Goal: Task Accomplishment & Management: Manage account settings

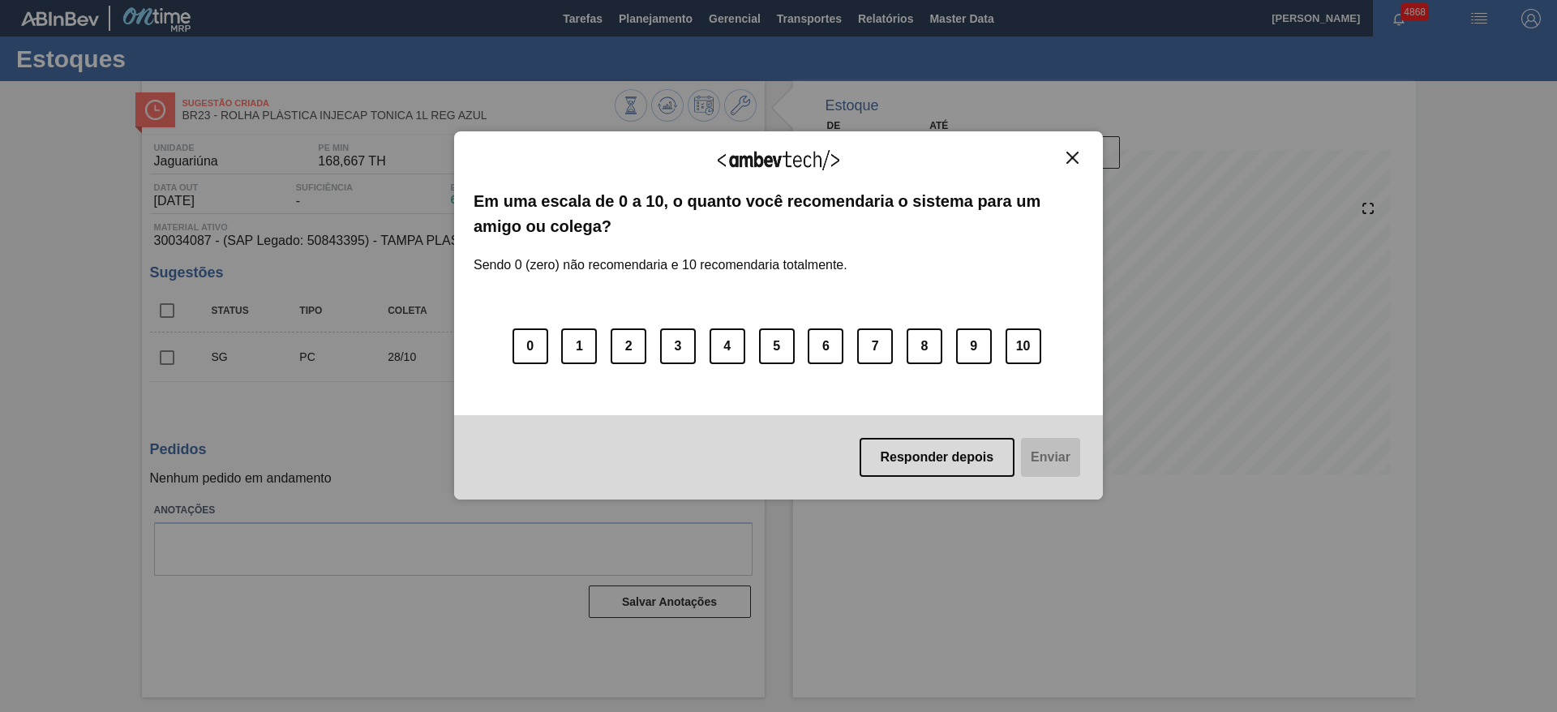
click at [1063, 168] on div "Agradecemos seu feedback!" at bounding box center [778, 170] width 610 height 38
click at [1072, 163] on img "Close" at bounding box center [1072, 158] width 12 height 12
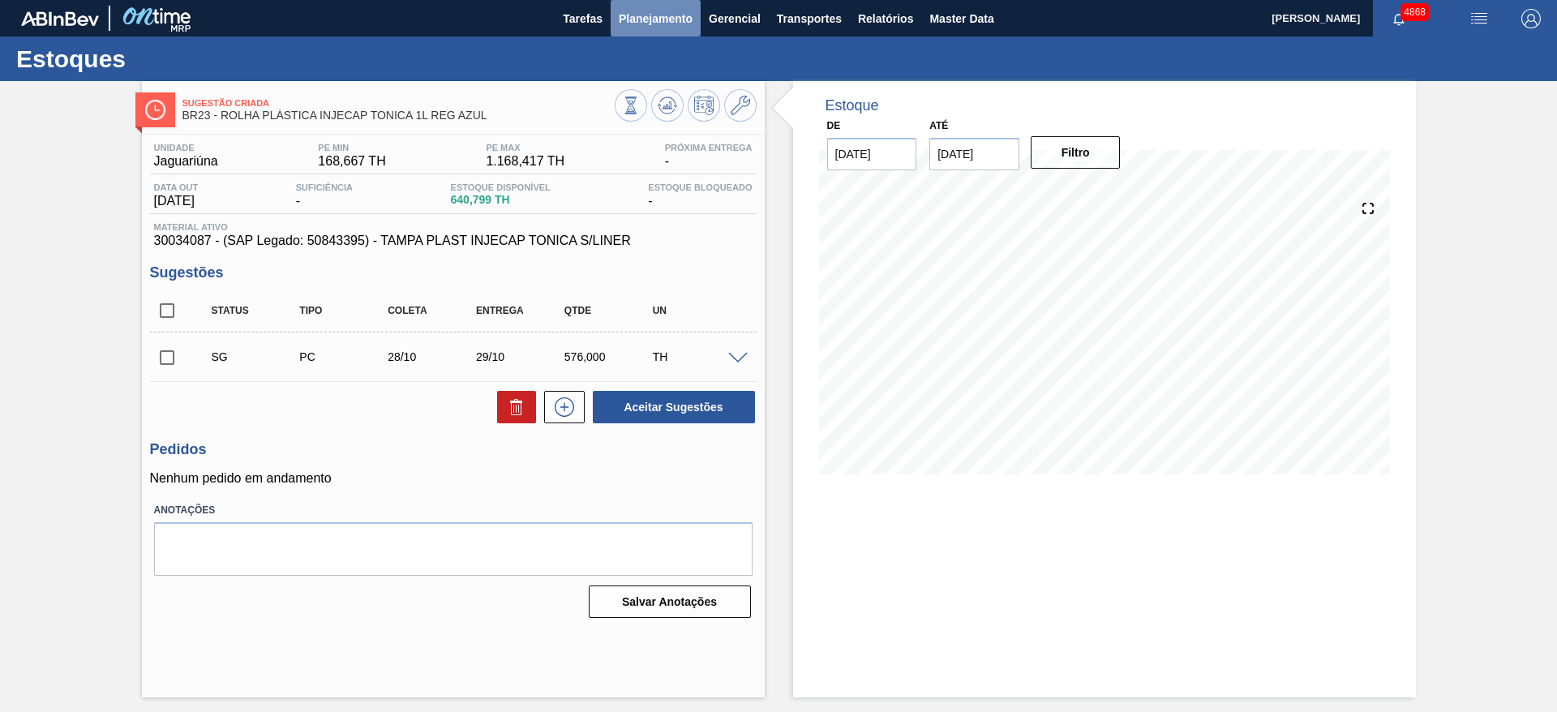
click at [667, 22] on span "Planejamento" at bounding box center [656, 18] width 74 height 19
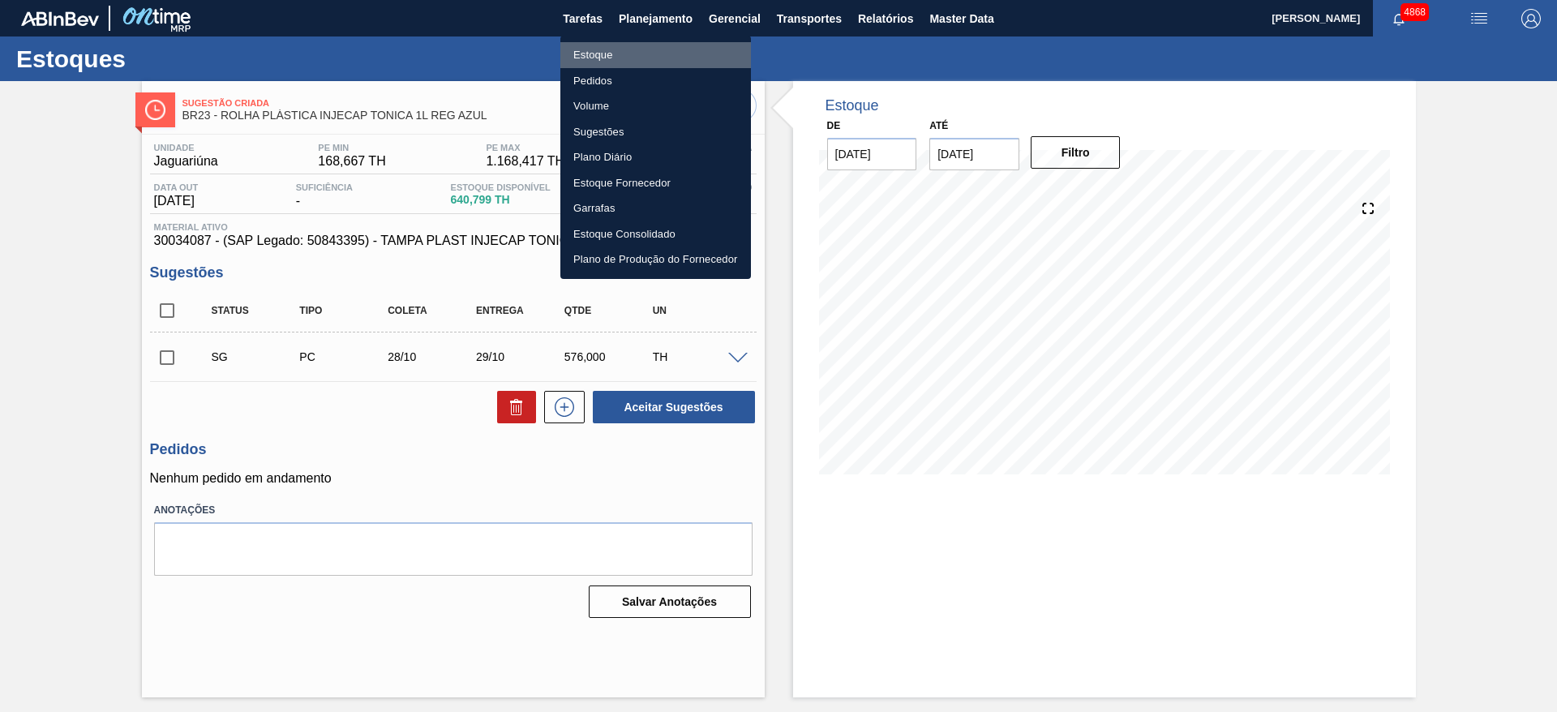
click at [645, 45] on li "Estoque" at bounding box center [655, 55] width 191 height 26
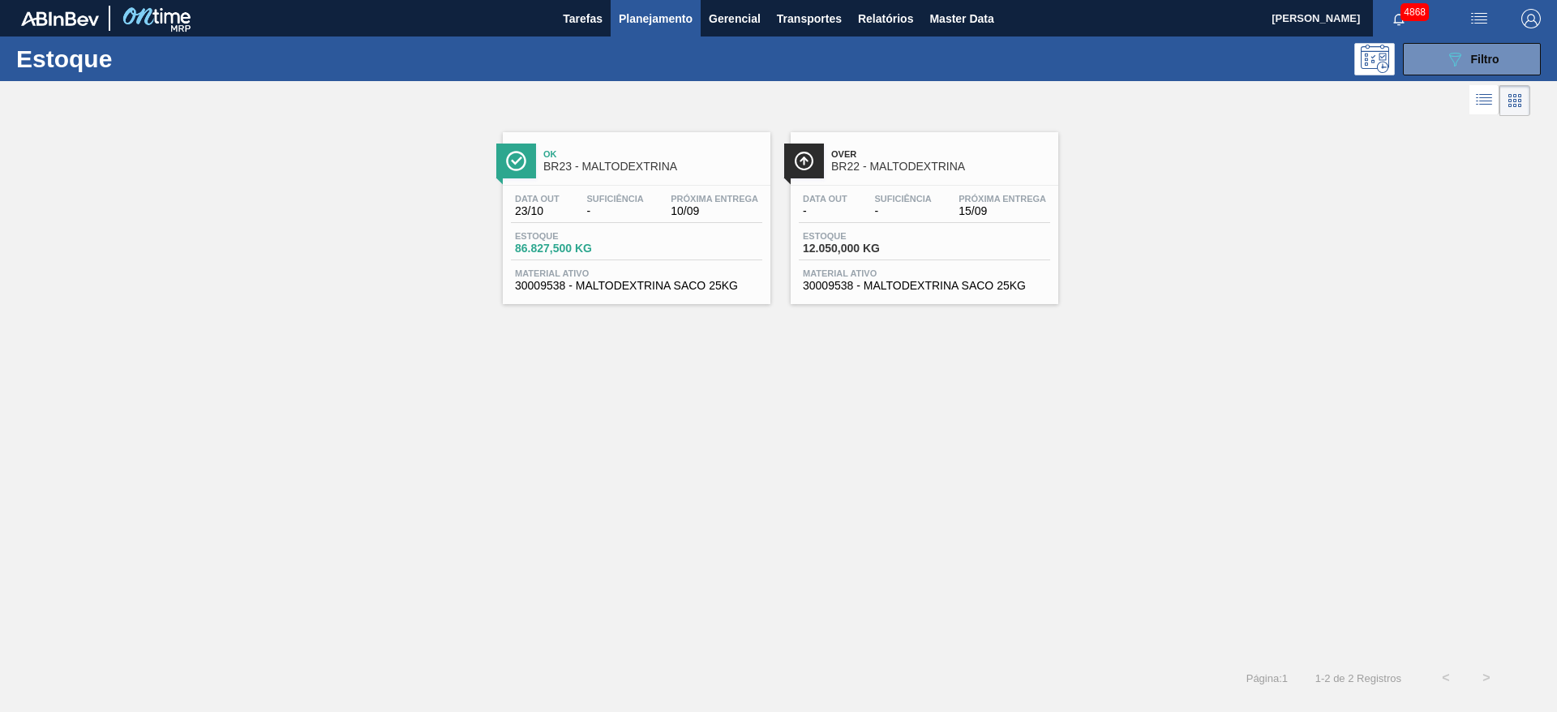
click at [679, 255] on div "Estoque 86.827,500 KG" at bounding box center [636, 245] width 251 height 29
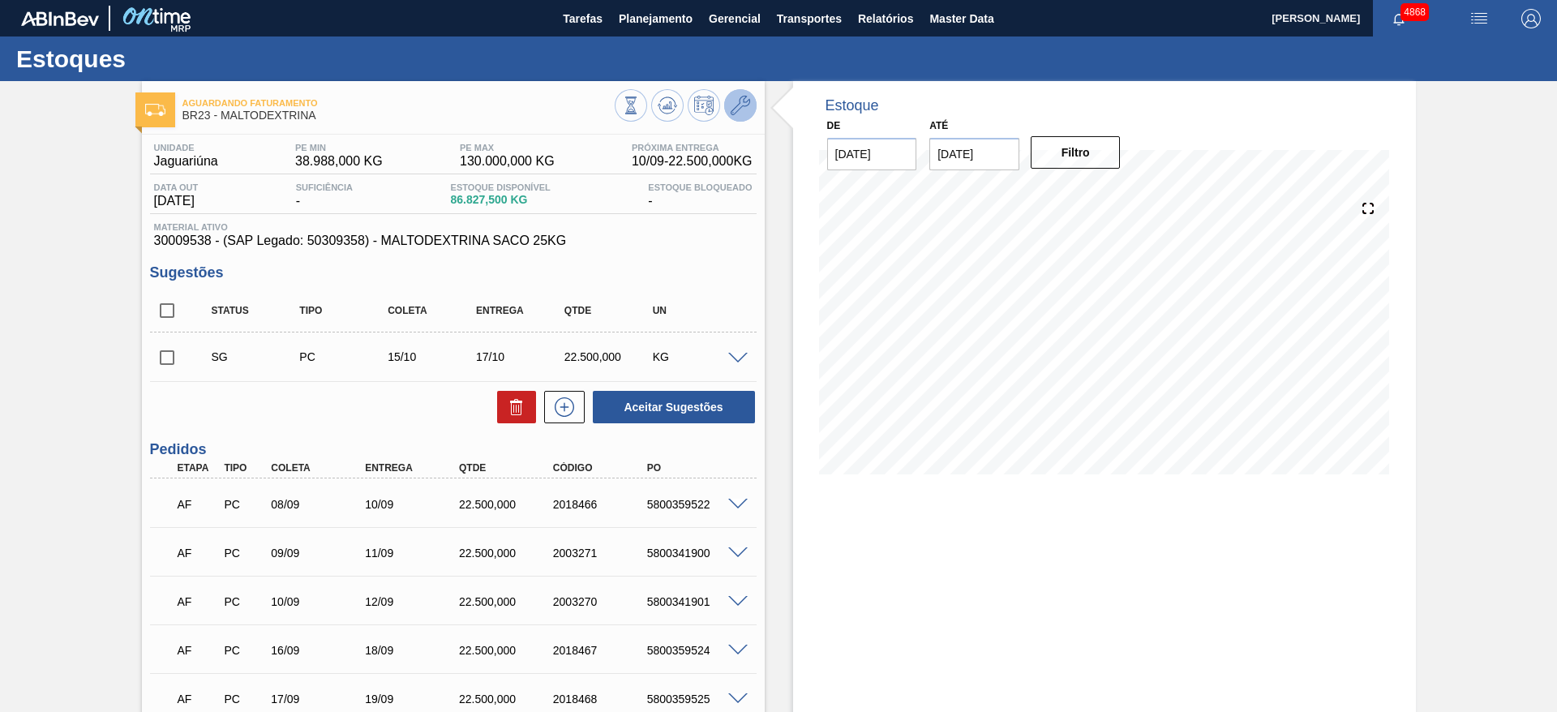
click at [744, 107] on icon at bounding box center [739, 105] width 19 height 19
click at [984, 162] on input "[DATE]" at bounding box center [974, 154] width 90 height 32
click at [979, 348] on div "29" at bounding box center [975, 350] width 22 height 22
click at [960, 165] on input "[DATE]" at bounding box center [974, 154] width 90 height 32
click at [1114, 192] on button "Next Month" at bounding box center [1110, 192] width 11 height 11
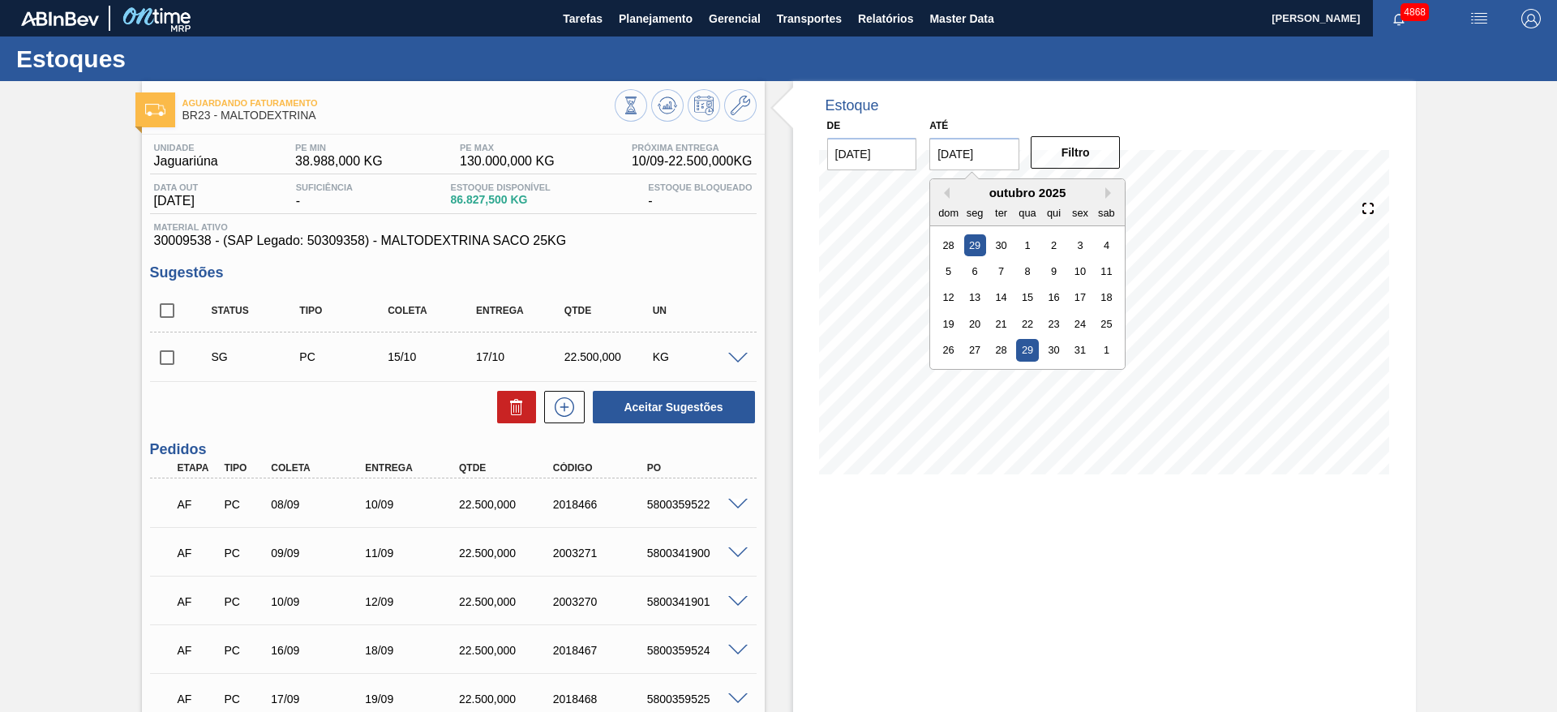
click at [1021, 353] on div "29" at bounding box center [1028, 350] width 22 height 22
type input "[DATE]"
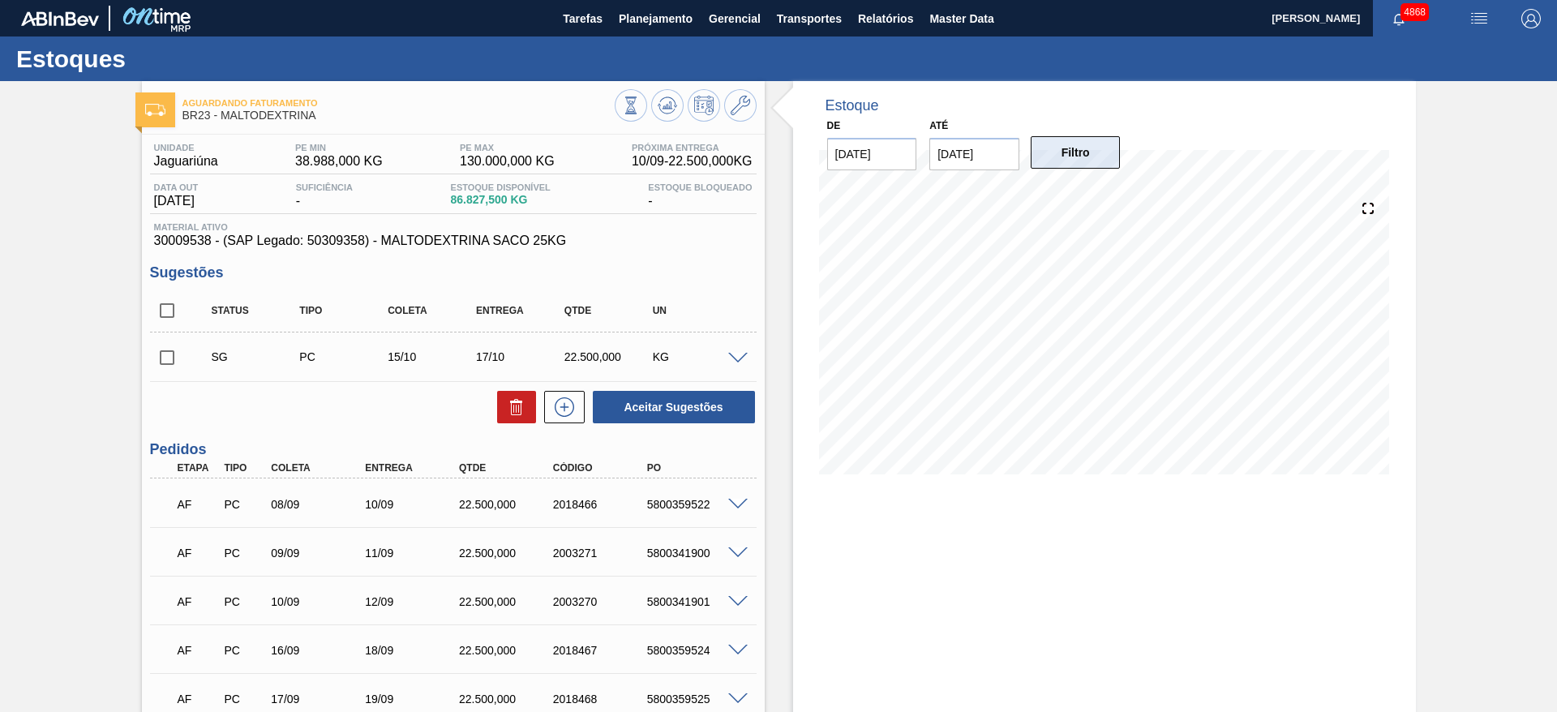
click at [1111, 146] on button "Filtro" at bounding box center [1075, 152] width 90 height 32
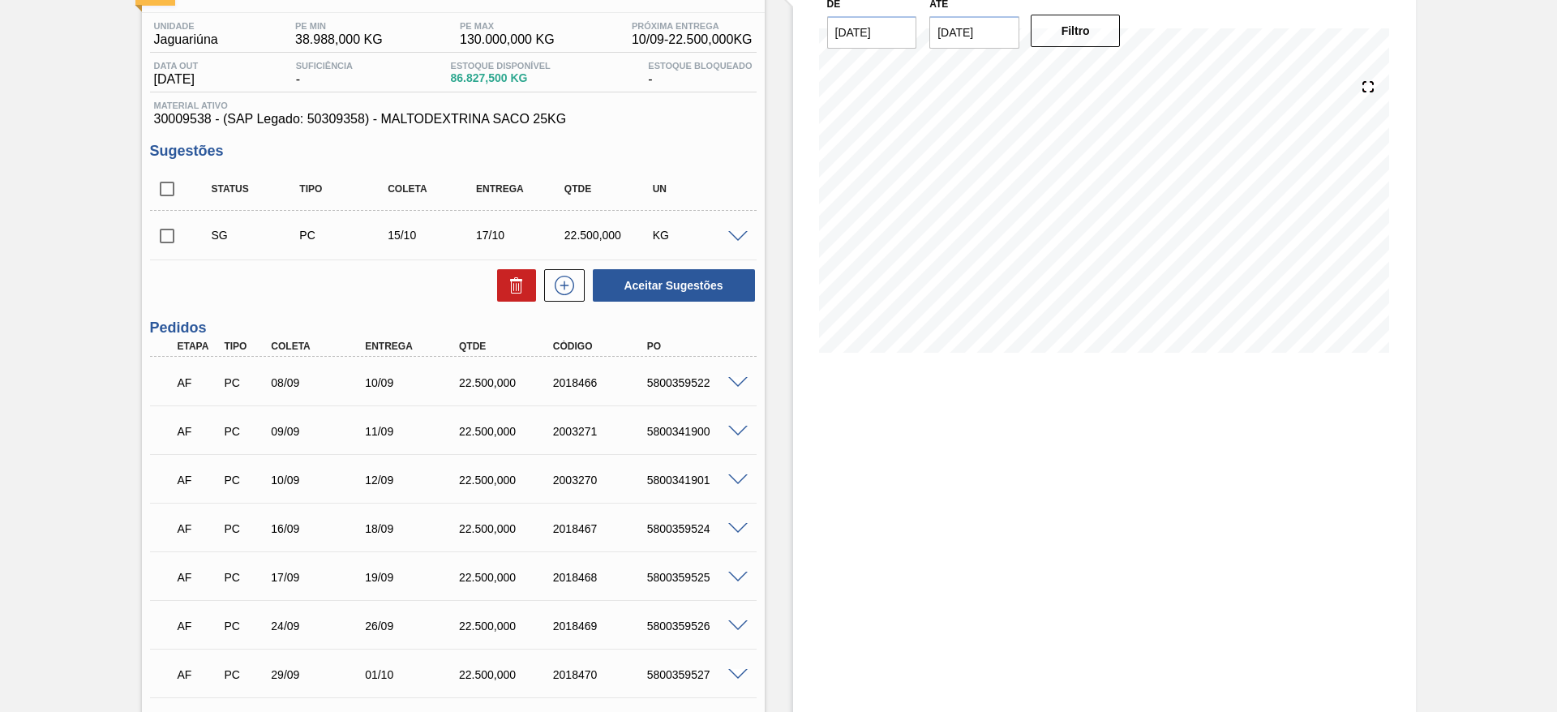
scroll to position [112, 0]
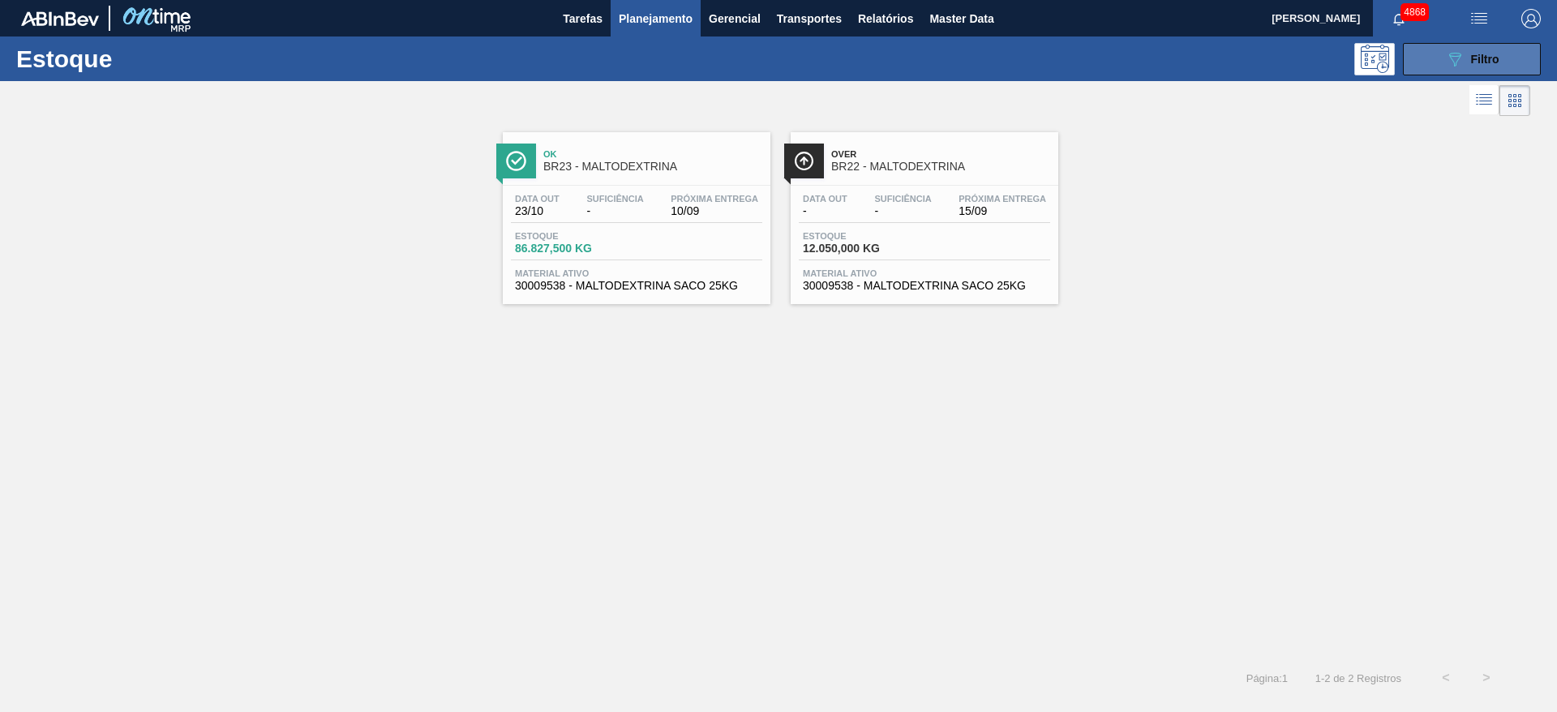
click at [1431, 47] on button "089F7B8B-B2A5-4AFE-B5C0-19BA573D28AC Filtro" at bounding box center [1472, 59] width 138 height 32
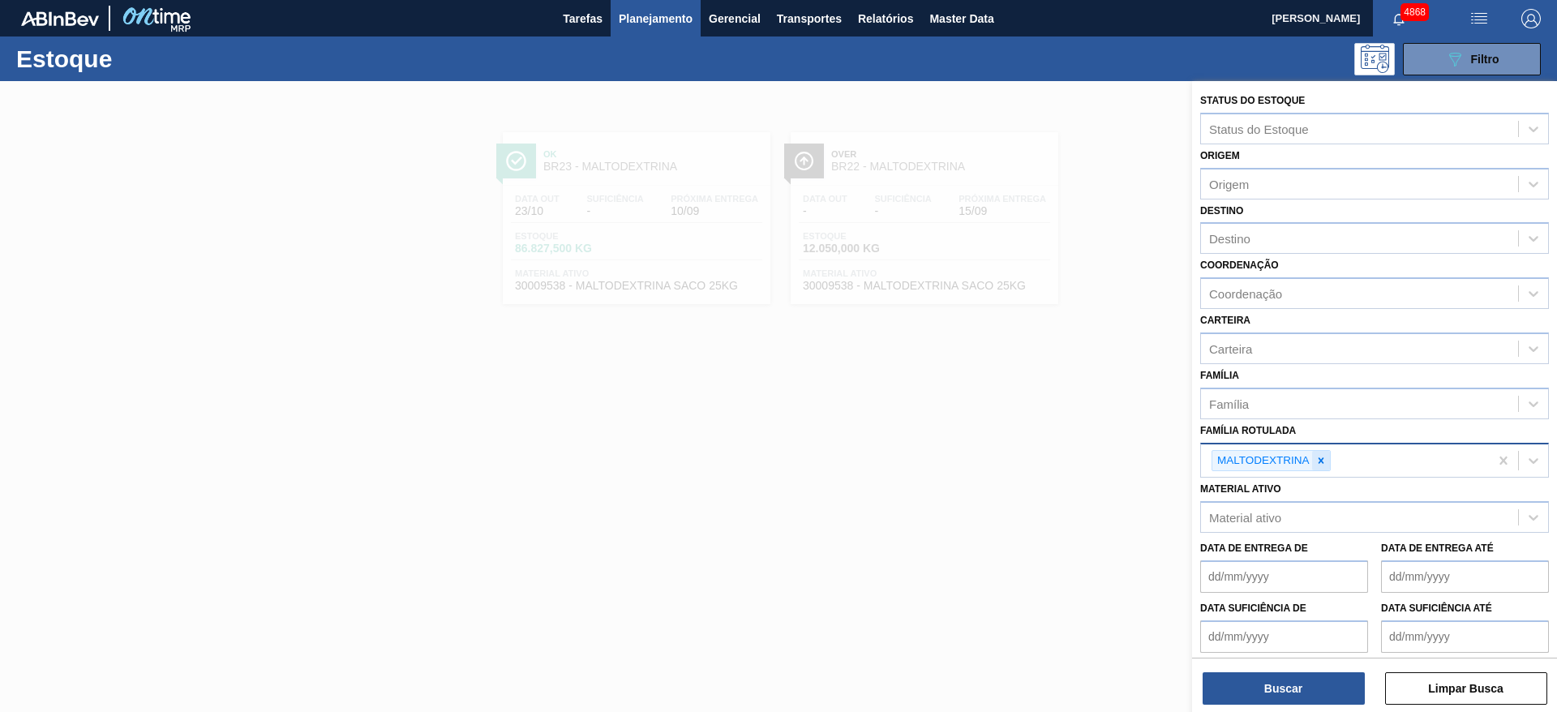
click at [1316, 455] on icon at bounding box center [1320, 460] width 11 height 11
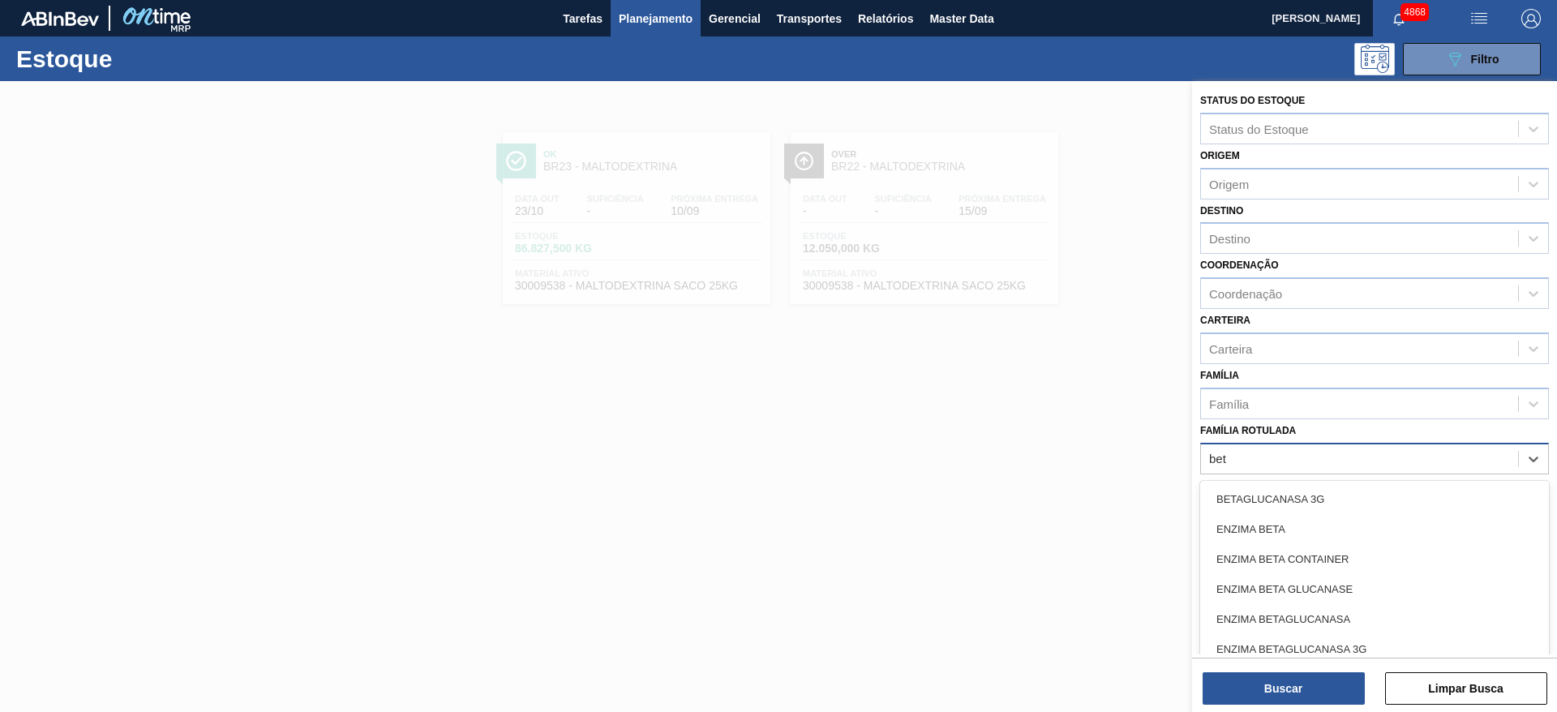
type Rotulada "beta"
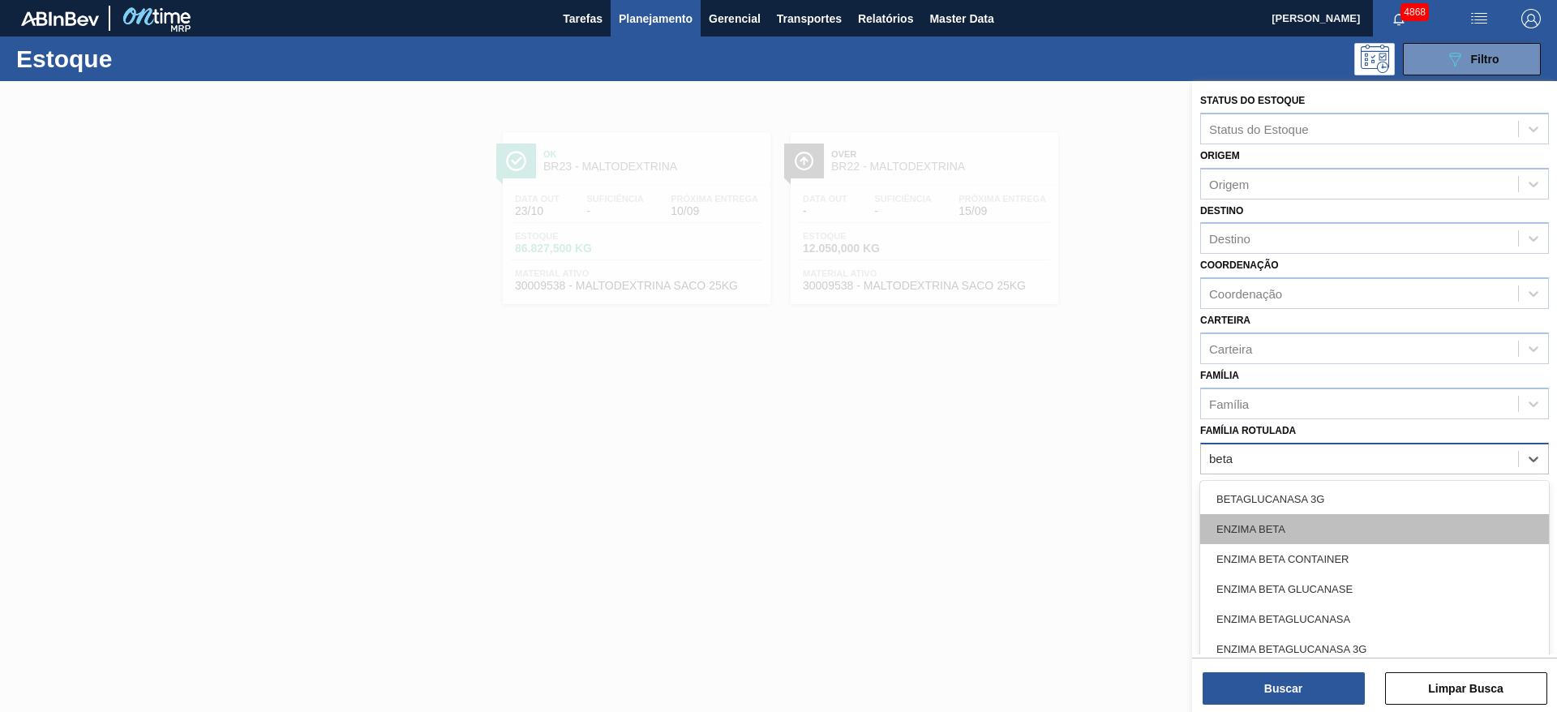
click at [1300, 531] on div "ENZIMA BETA" at bounding box center [1374, 529] width 349 height 30
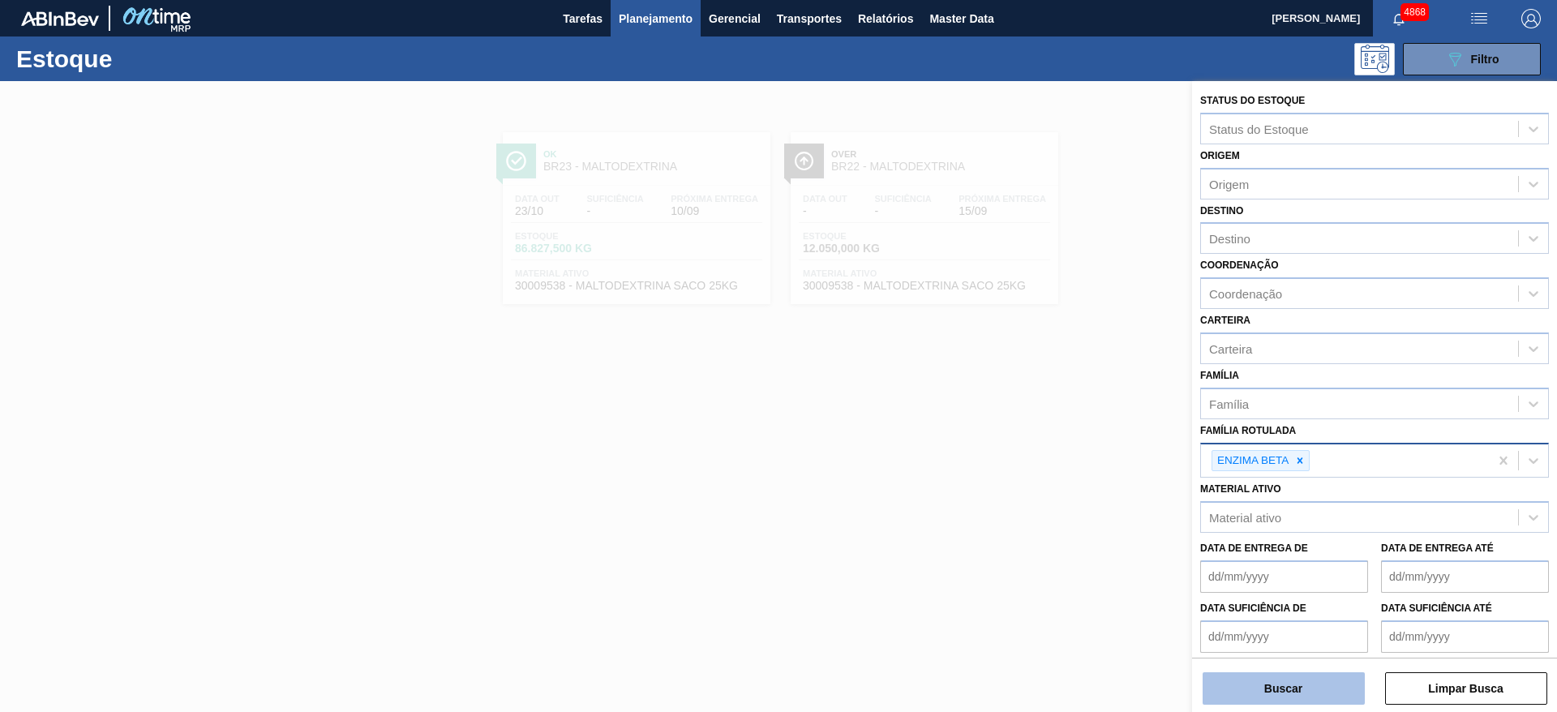
click at [1288, 692] on button "Buscar" at bounding box center [1283, 688] width 162 height 32
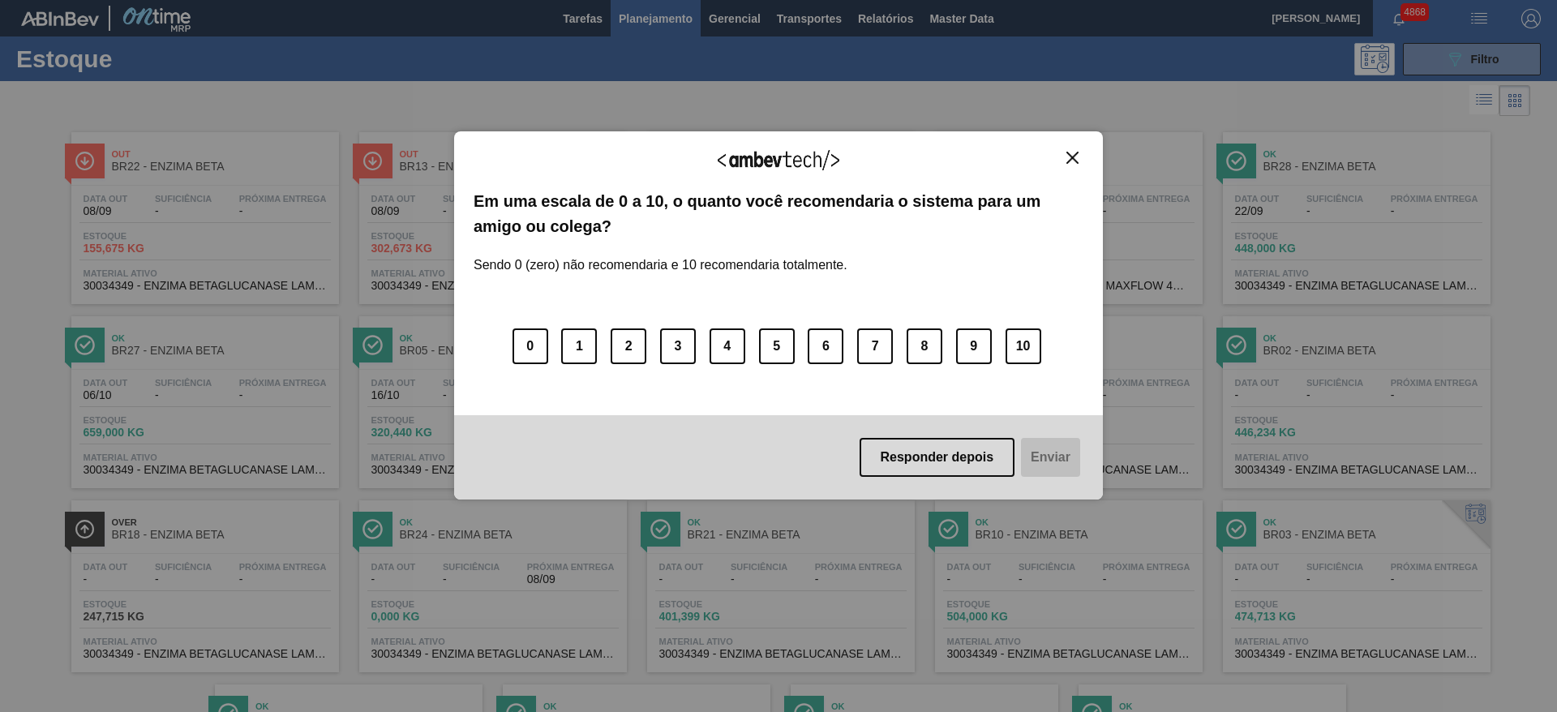
click at [1077, 161] on img "Close" at bounding box center [1072, 158] width 12 height 12
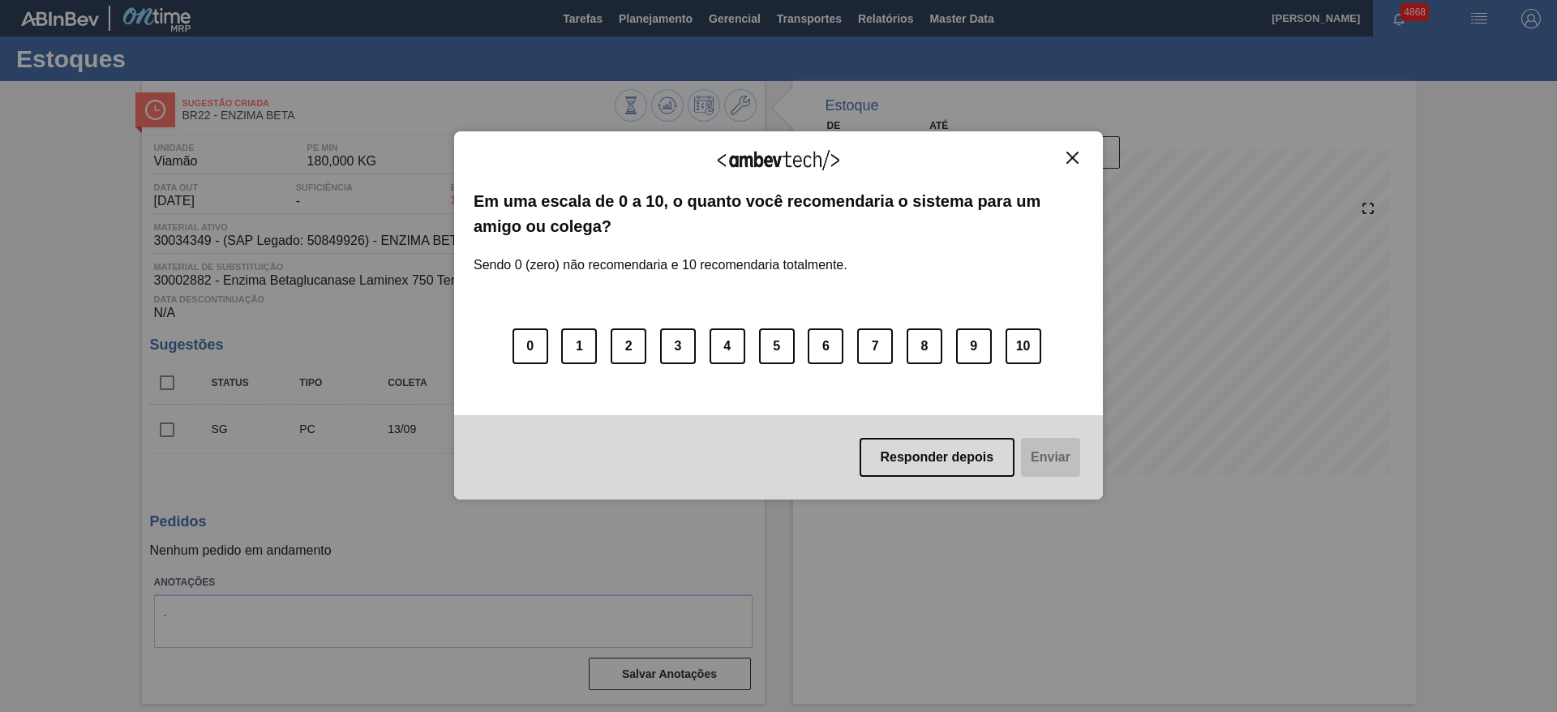
click at [1069, 162] on img "Close" at bounding box center [1072, 158] width 12 height 12
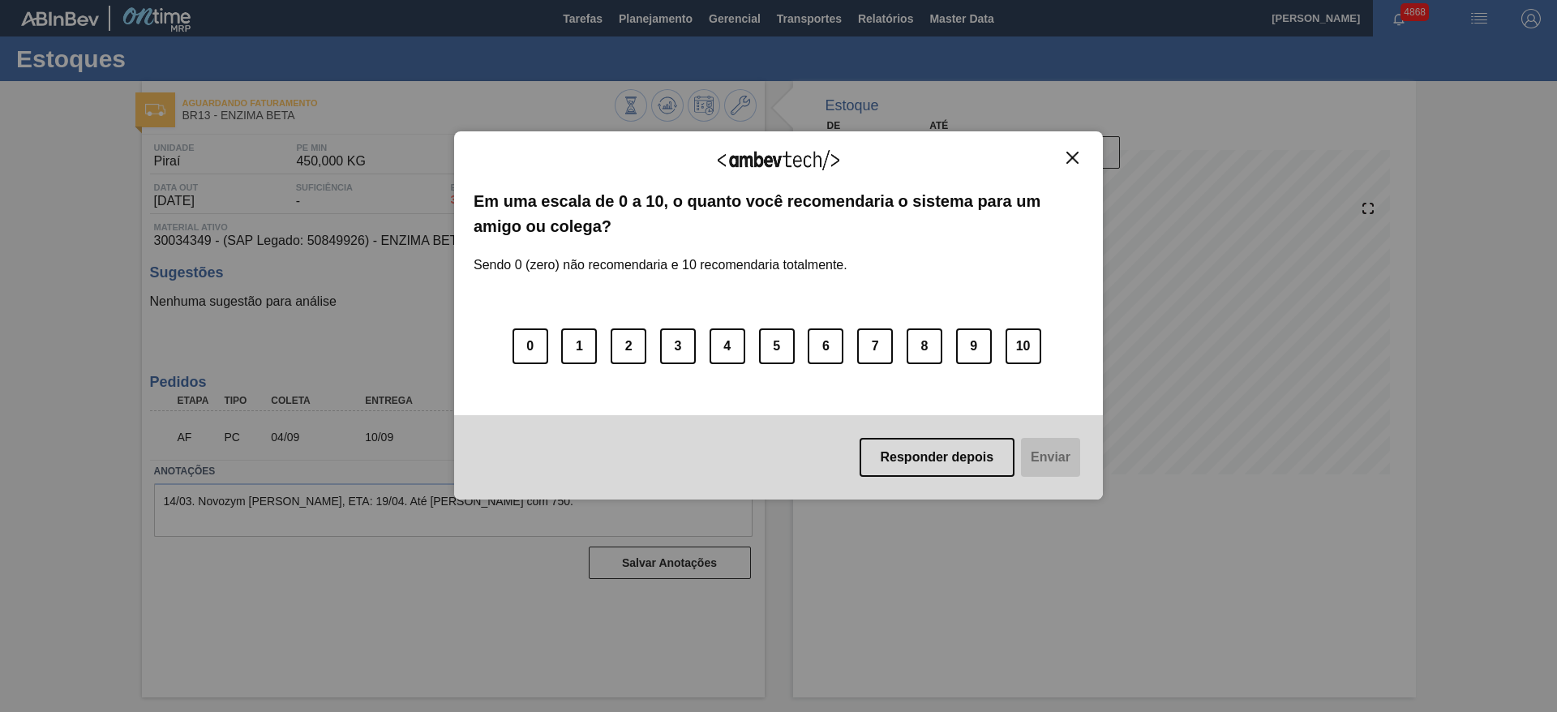
click at [1075, 157] on img "Close" at bounding box center [1072, 158] width 12 height 12
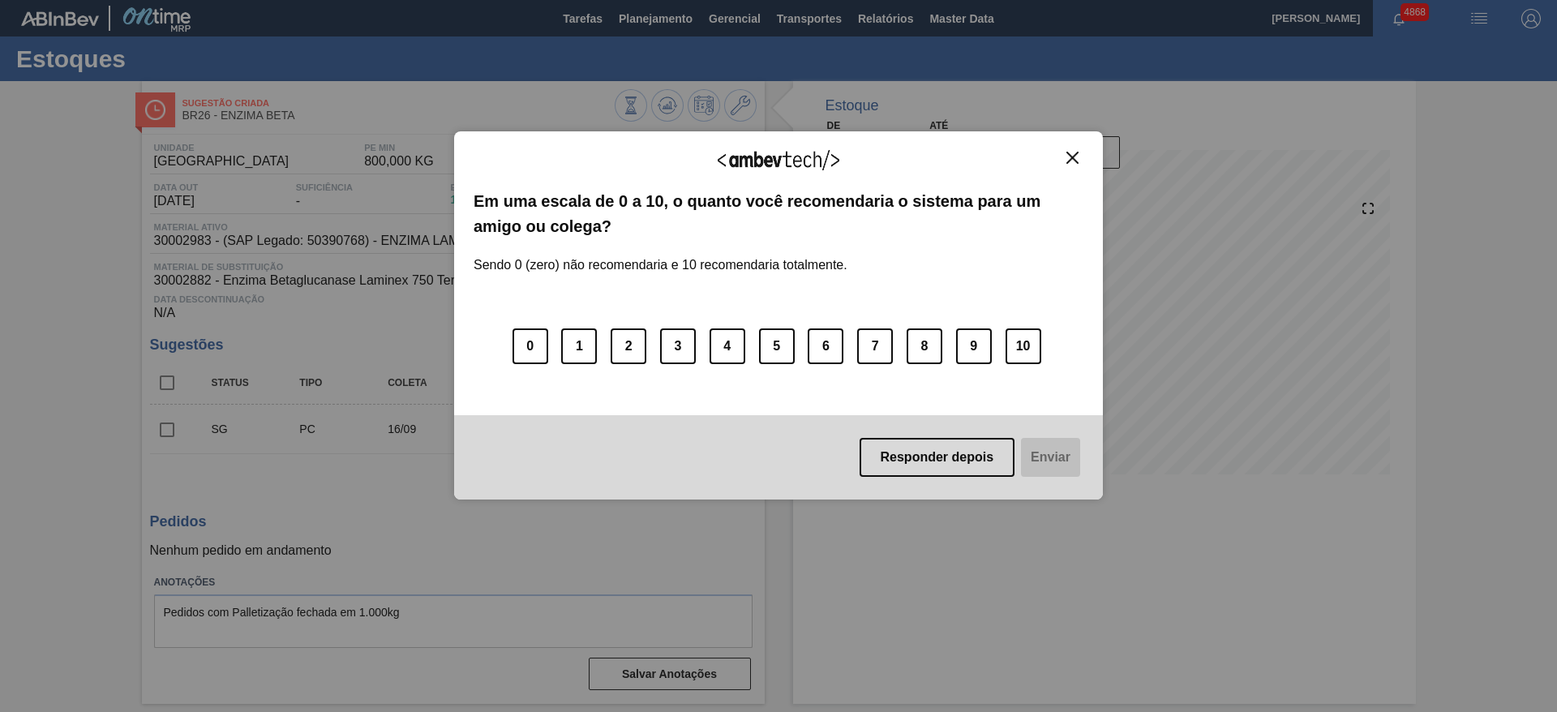
click at [1077, 156] on img "Close" at bounding box center [1072, 158] width 12 height 12
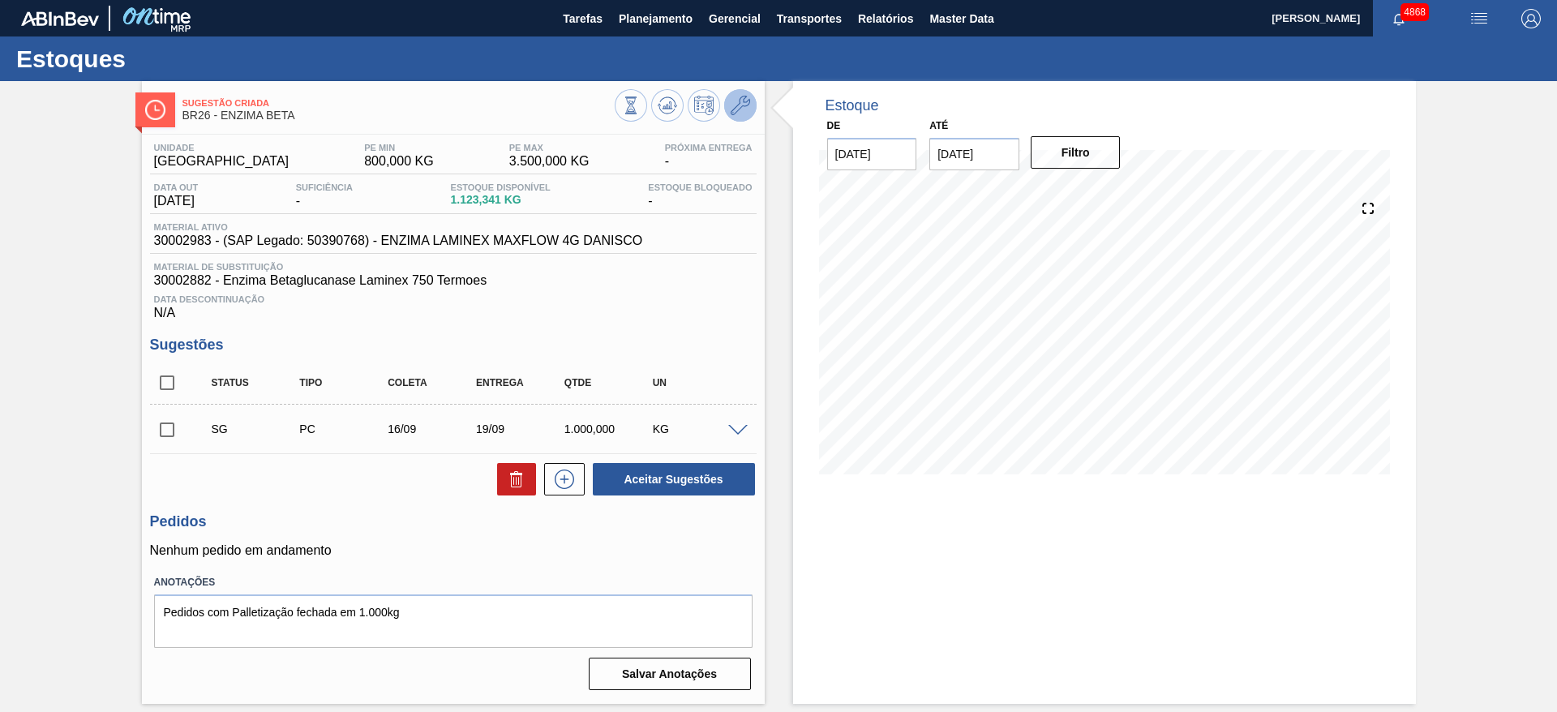
click at [743, 103] on icon at bounding box center [739, 105] width 19 height 19
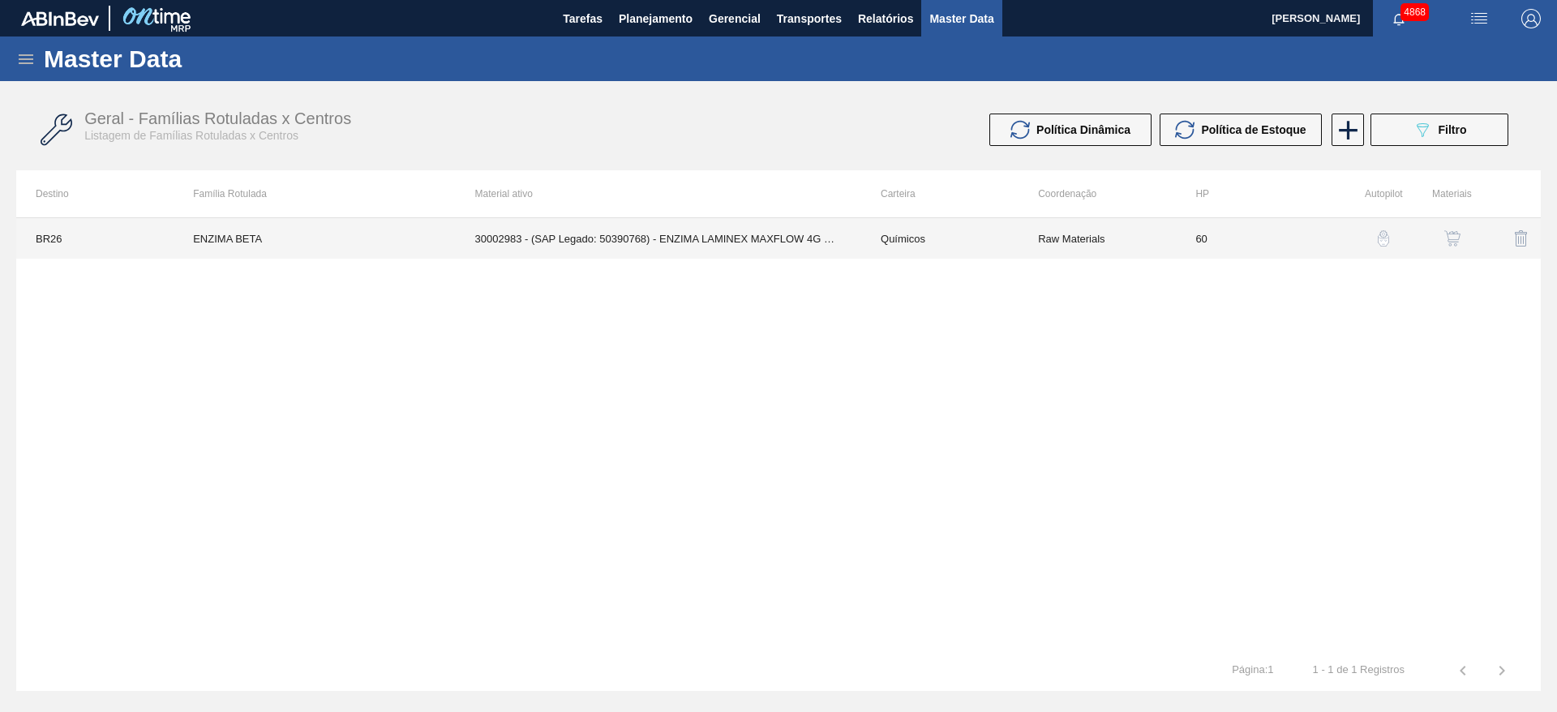
click at [738, 245] on td "30002983 - (SAP Legado: 50390768) - ENZIMA LAMINEX MAXFLOW 4G DANISCO" at bounding box center [658, 238] width 405 height 41
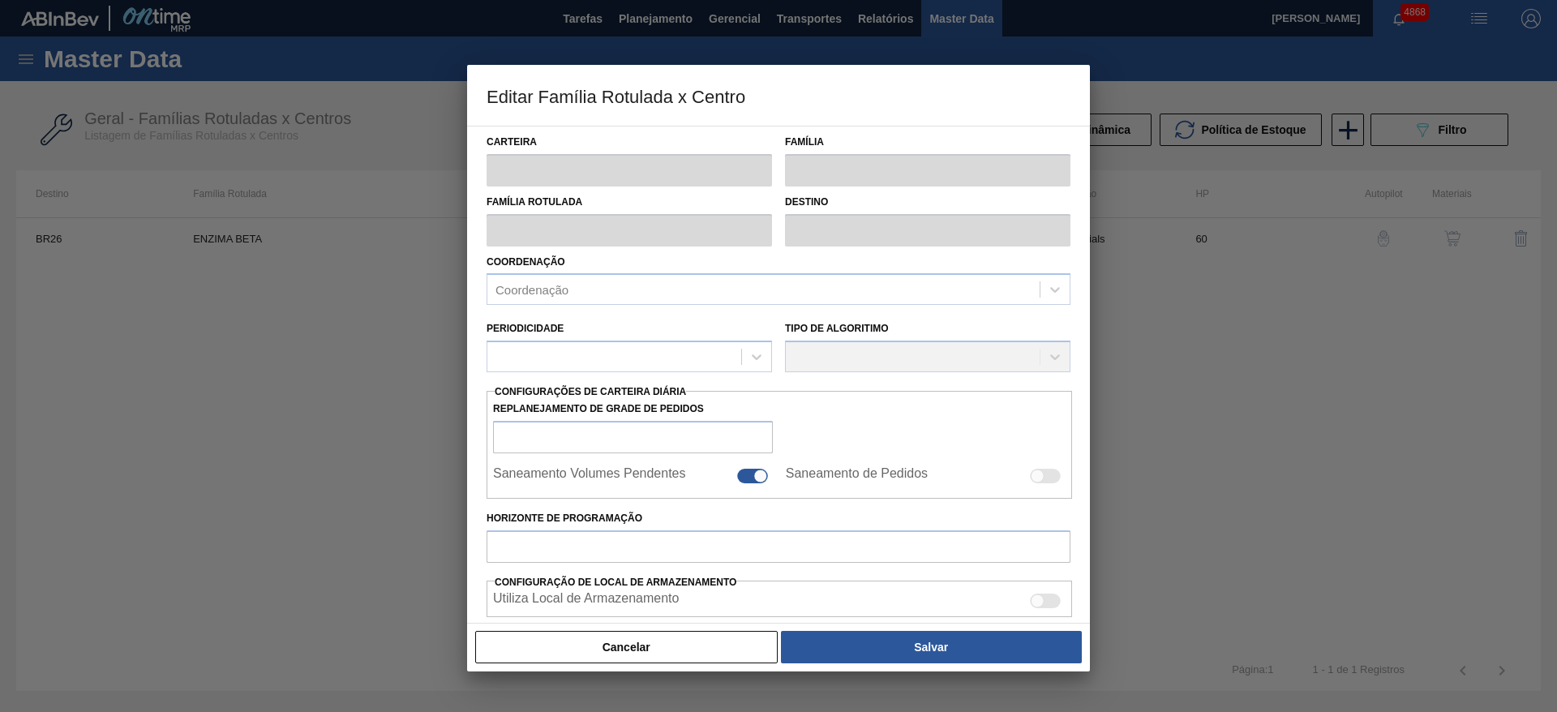
type input "Químicos"
type input "Enzima"
type input "ENZIMA BETA"
type input "BR26 - Uberlândia"
type input "60"
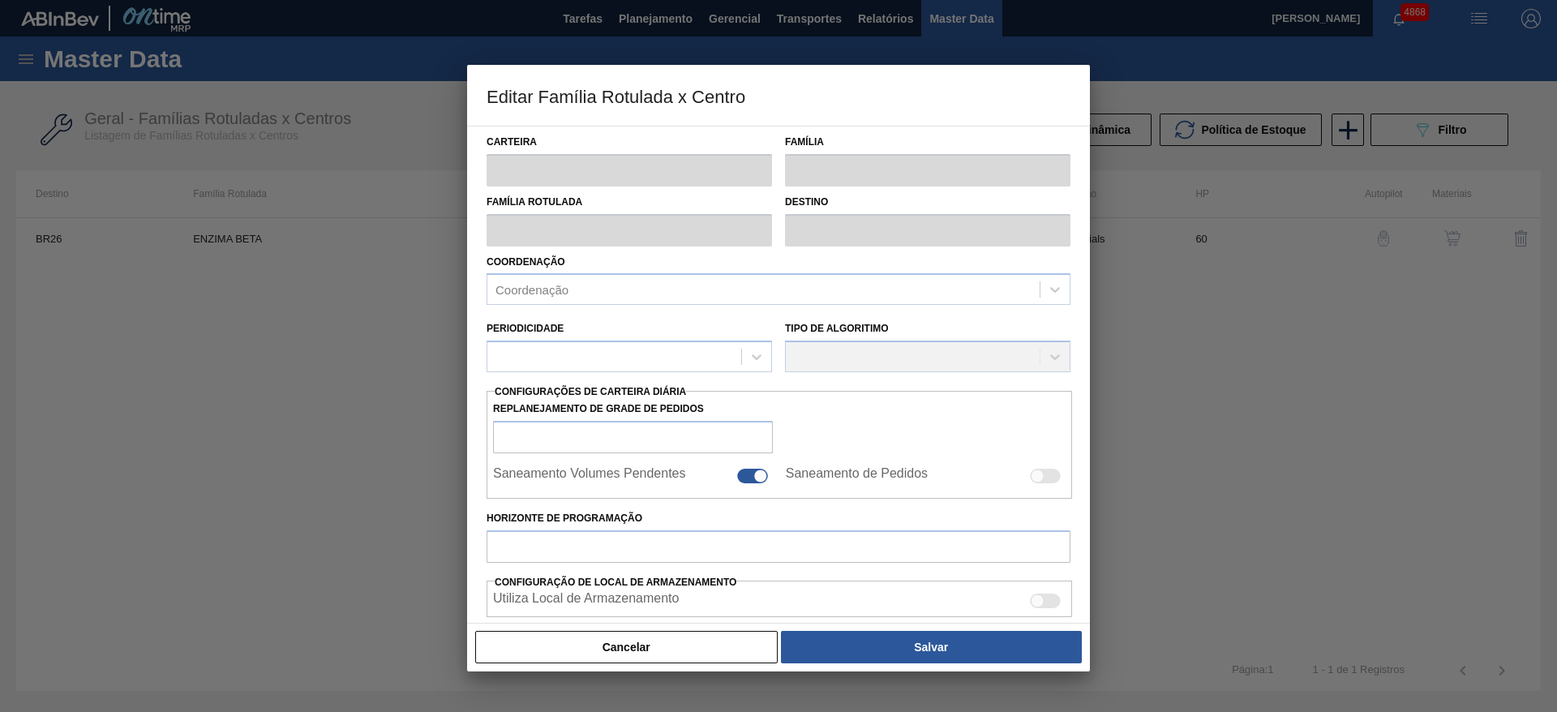
type input "800"
type input "3.500"
type input "70"
type input "2.690,000"
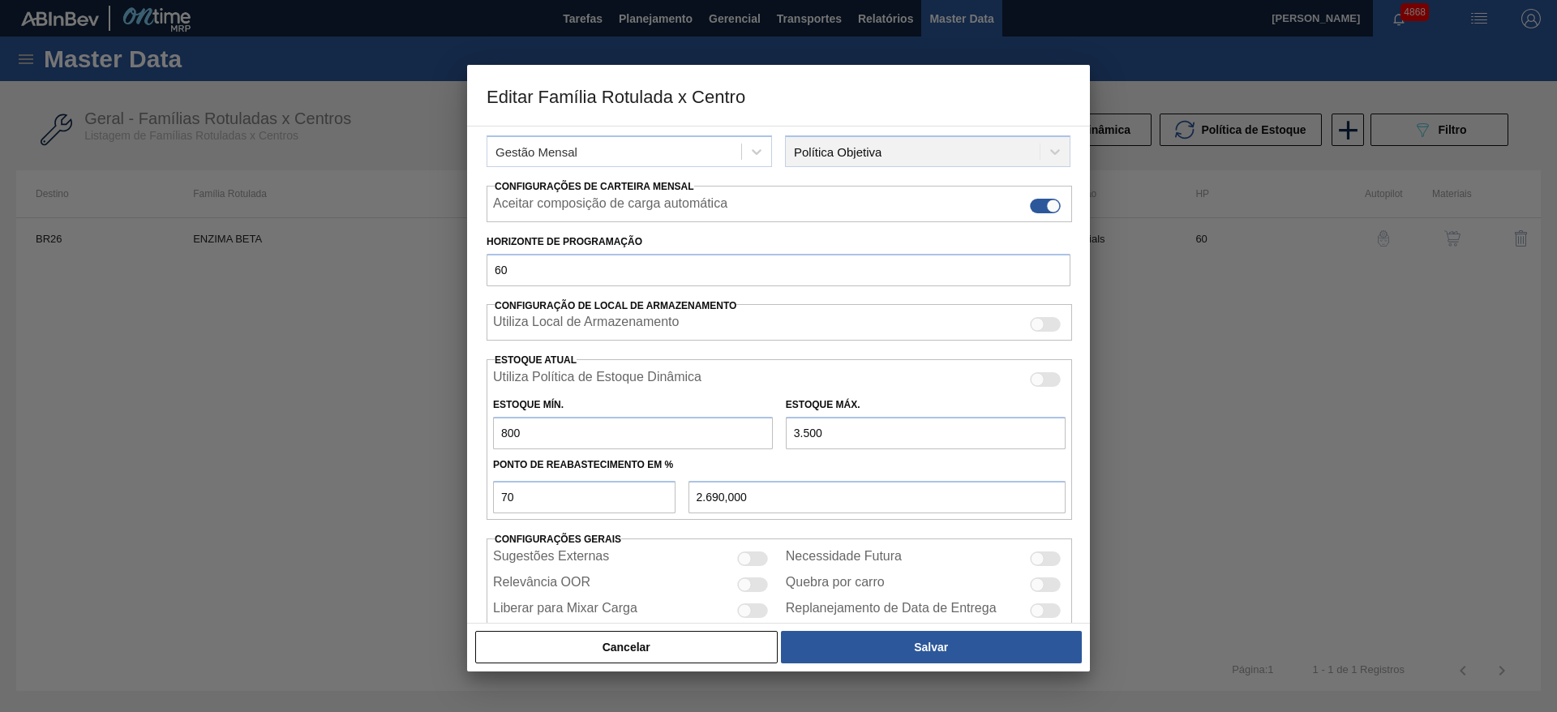
scroll to position [247, 0]
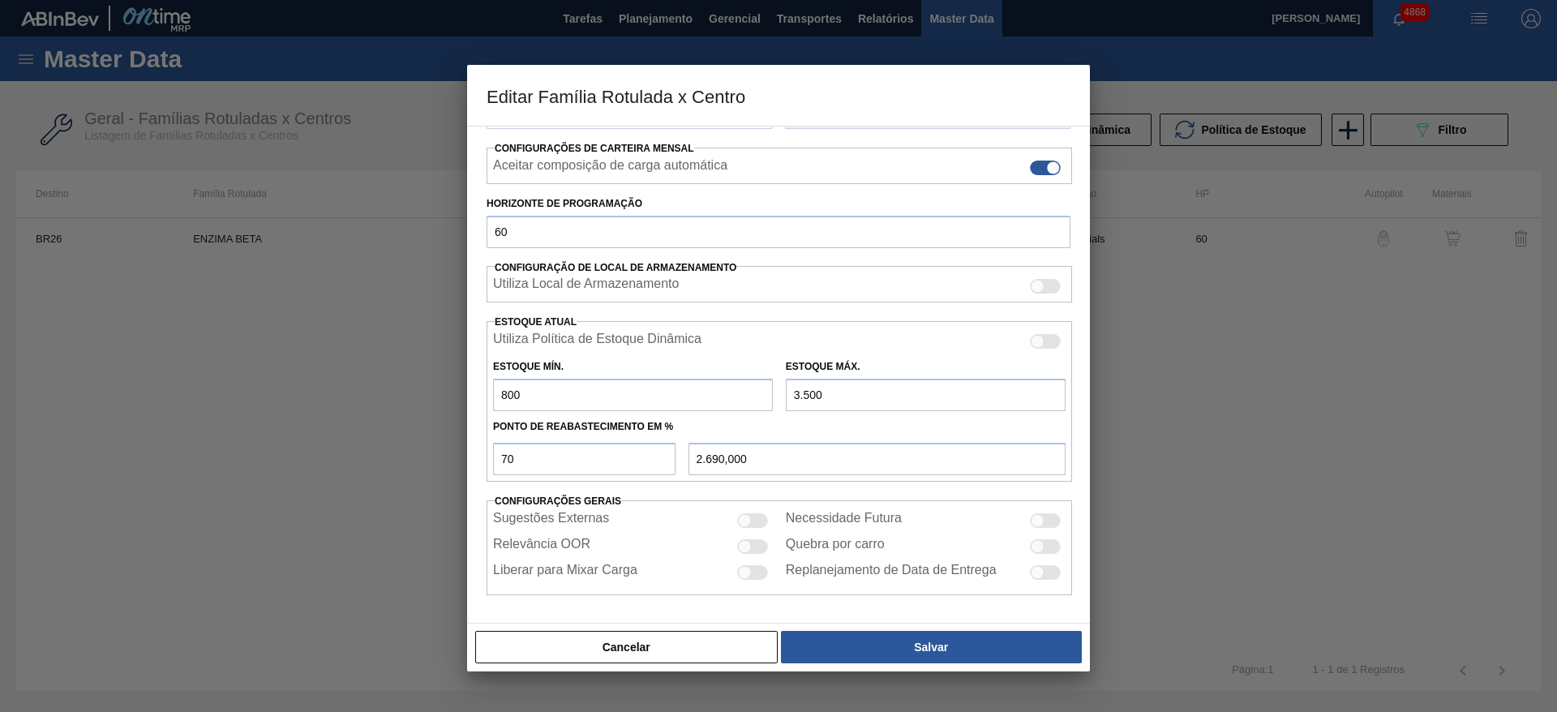
drag, startPoint x: 519, startPoint y: 393, endPoint x: 486, endPoint y: 393, distance: 33.2
click at [486, 393] on div "Carteira Químicos Família Enzima Família Rotulada ENZIMA BETA Destino BR26 - Ub…" at bounding box center [778, 375] width 623 height 498
type input "7"
type input "2.452,100"
type input "70"
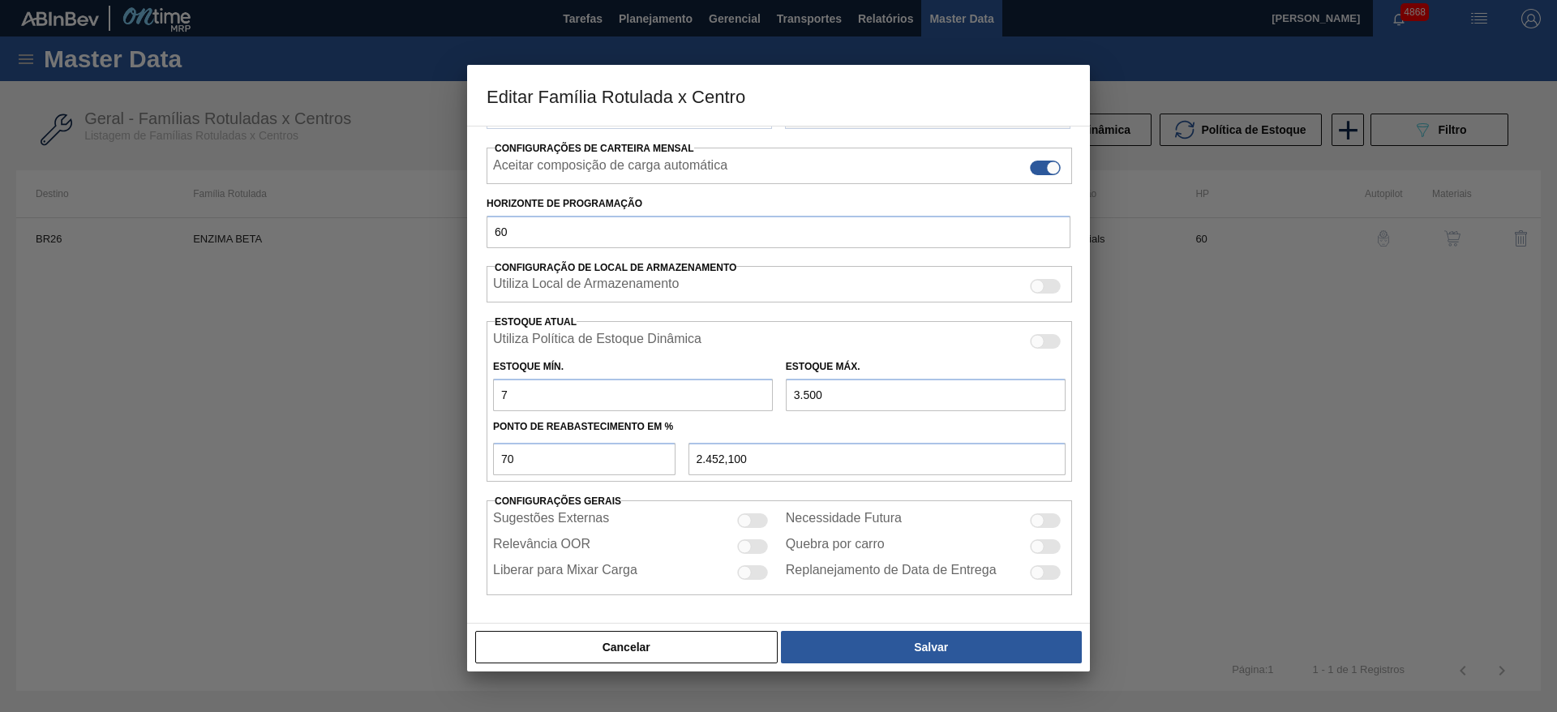
type input "2.471,000"
type input "700"
type input "2.660,000"
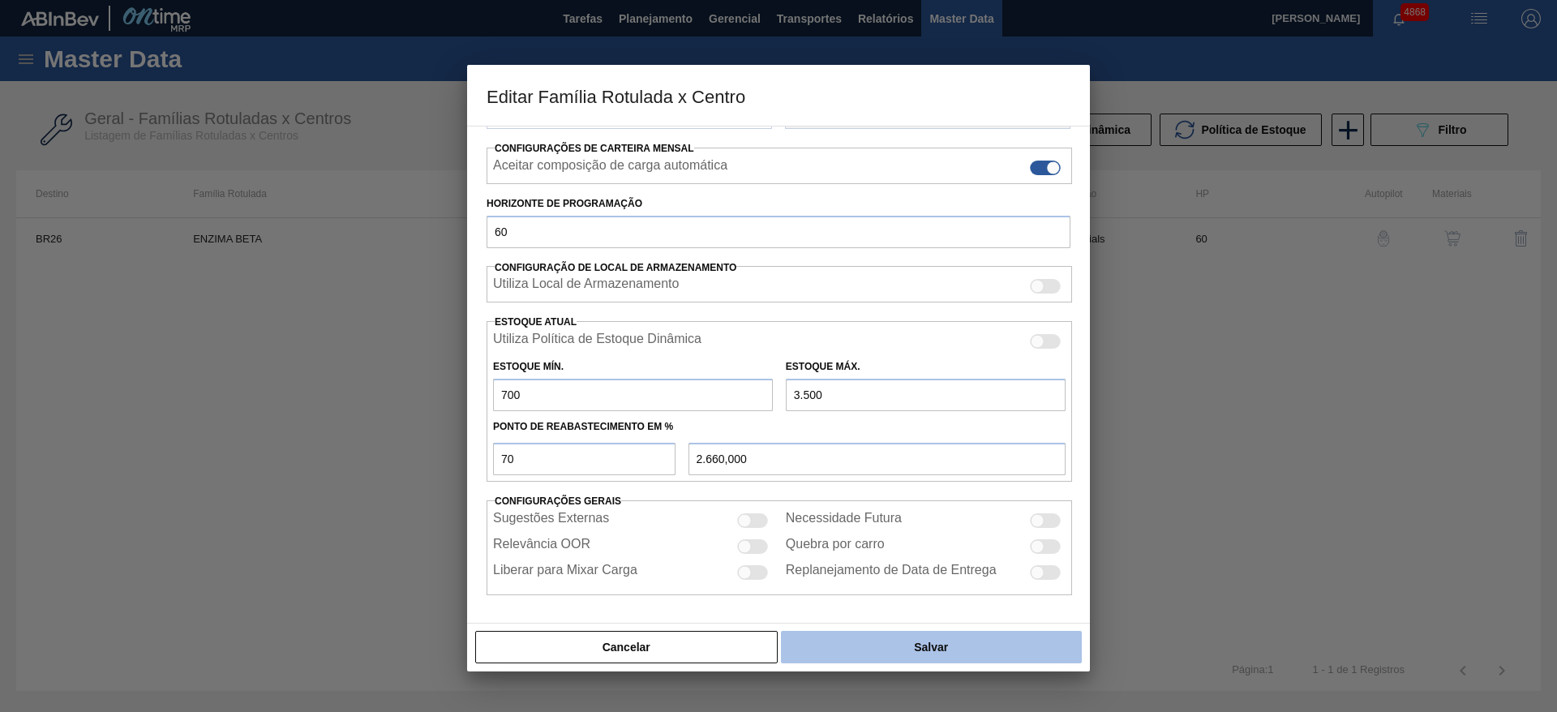
type input "700"
click at [827, 640] on button "Salvar" at bounding box center [931, 647] width 301 height 32
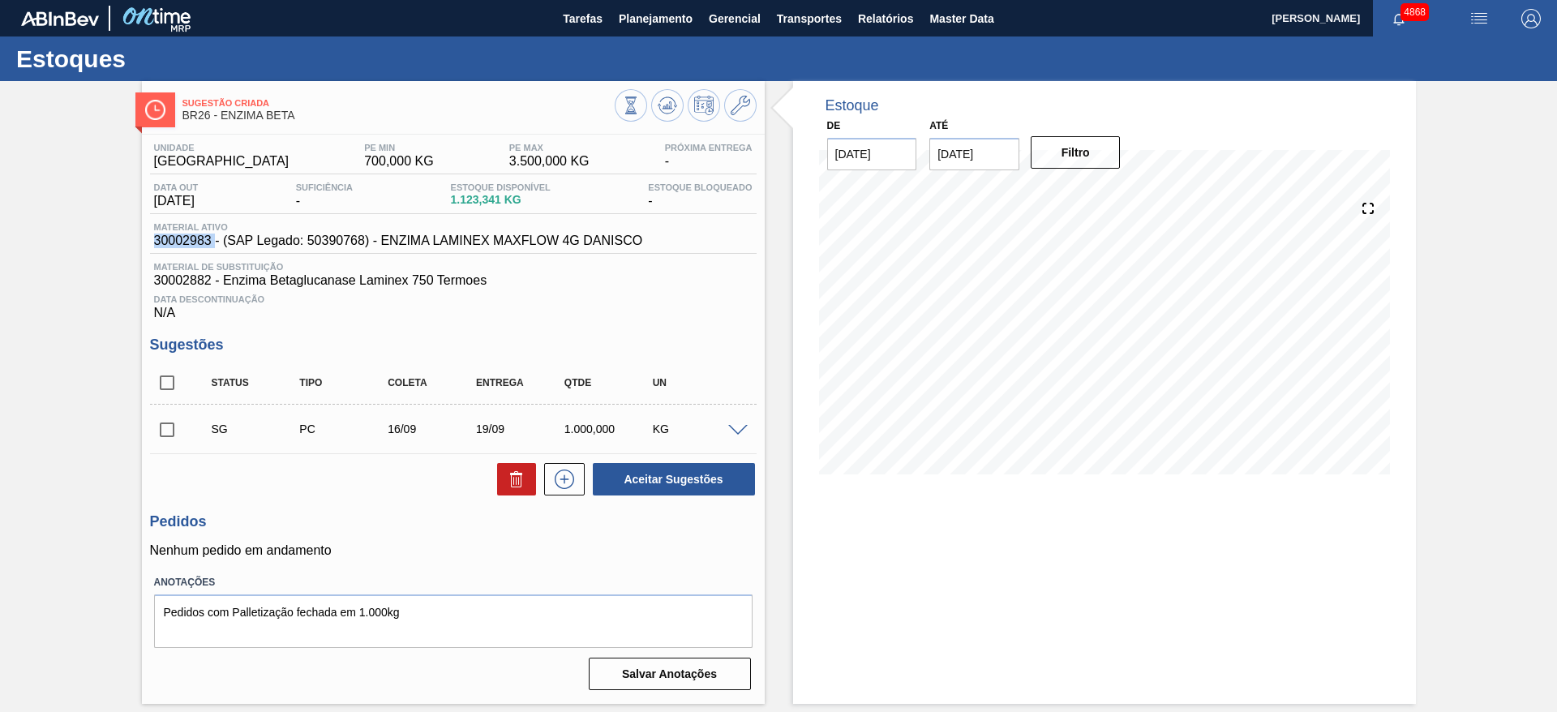
drag, startPoint x: 154, startPoint y: 240, endPoint x: 213, endPoint y: 250, distance: 60.0
click at [213, 250] on div "Material ativo 30002983 - (SAP Legado: 50390768) - ENZIMA LAMINEX MAXFLOW 4G DA…" at bounding box center [453, 238] width 606 height 32
copy span "30002983"
click at [641, 32] on button "Planejamento" at bounding box center [655, 18] width 90 height 36
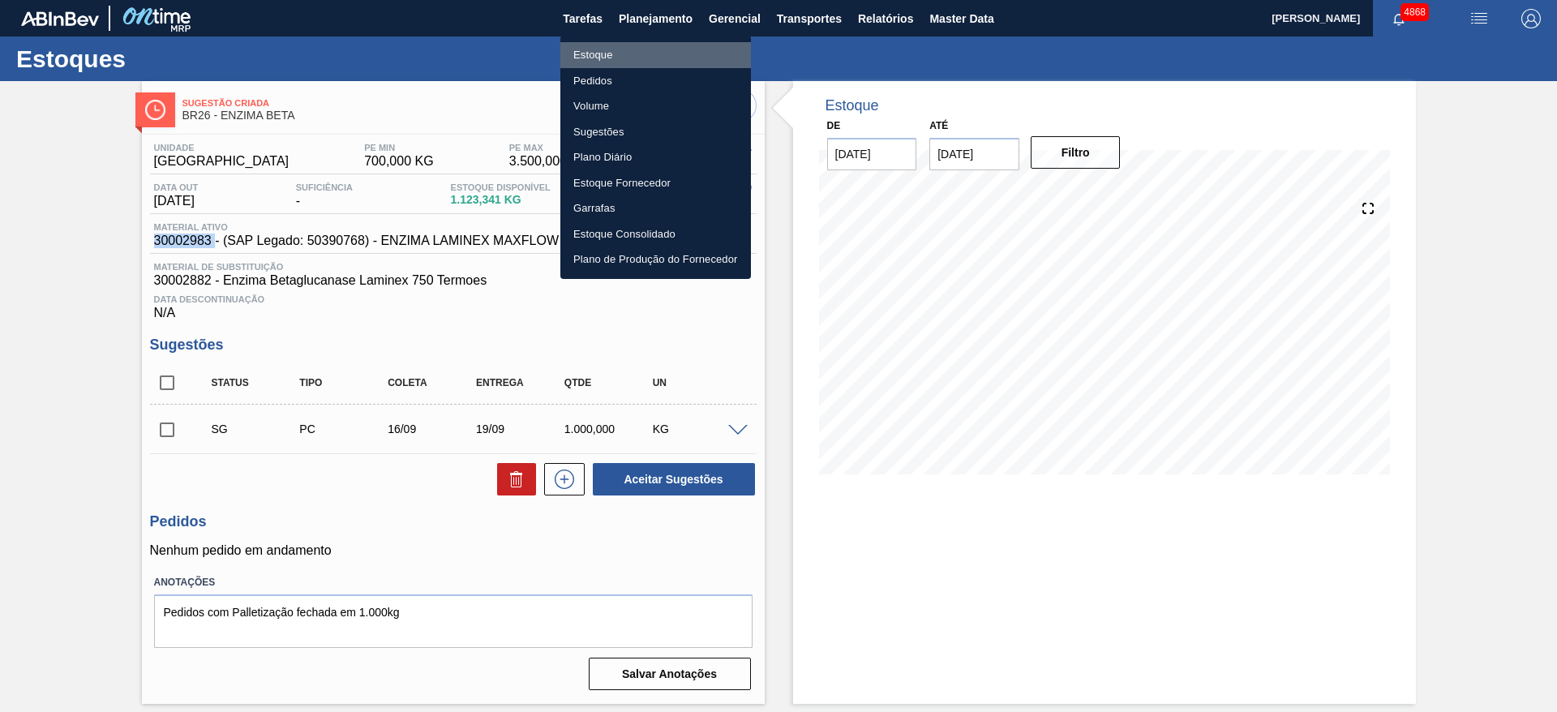
click at [643, 56] on li "Estoque" at bounding box center [655, 55] width 191 height 26
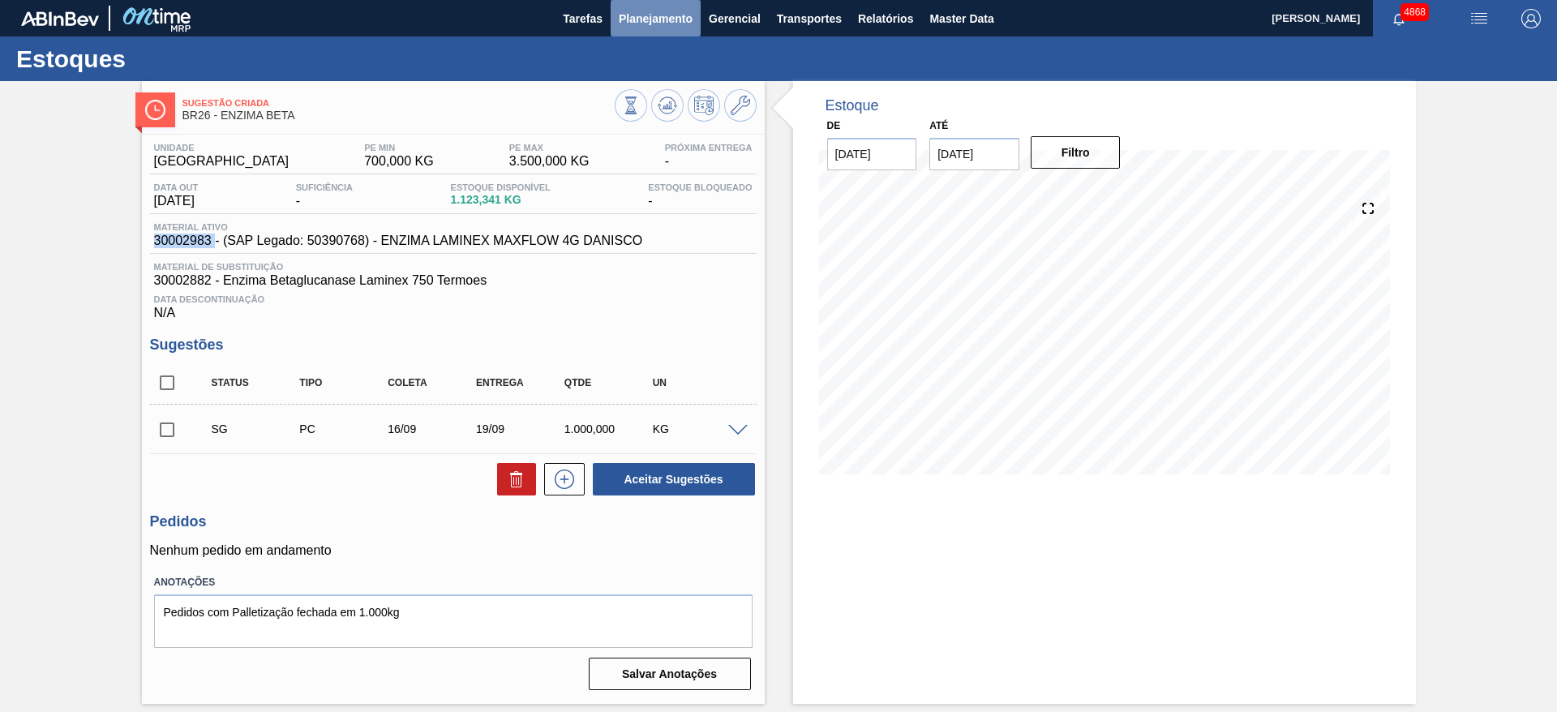
click at [667, 18] on span "Planejamento" at bounding box center [656, 18] width 74 height 19
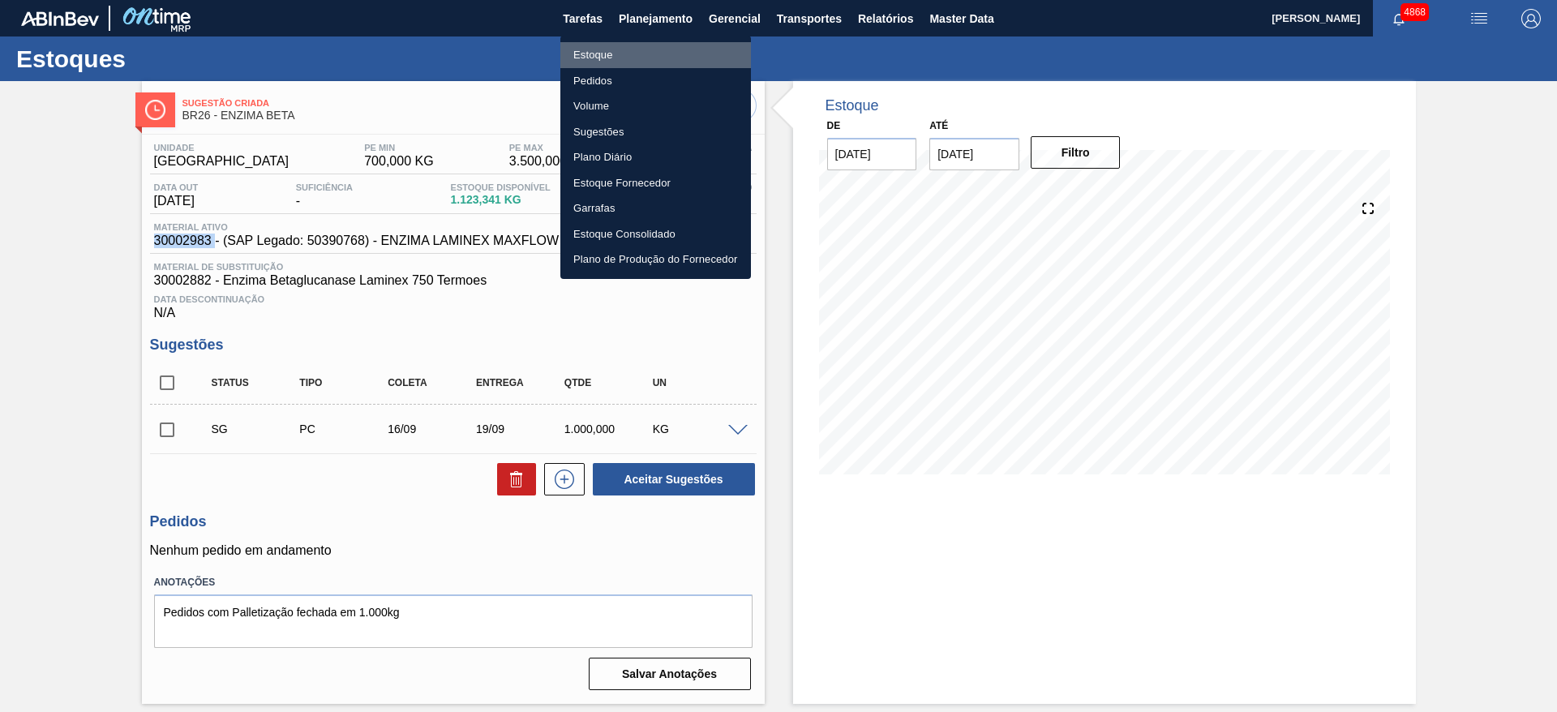
click at [666, 43] on li "Estoque" at bounding box center [655, 55] width 191 height 26
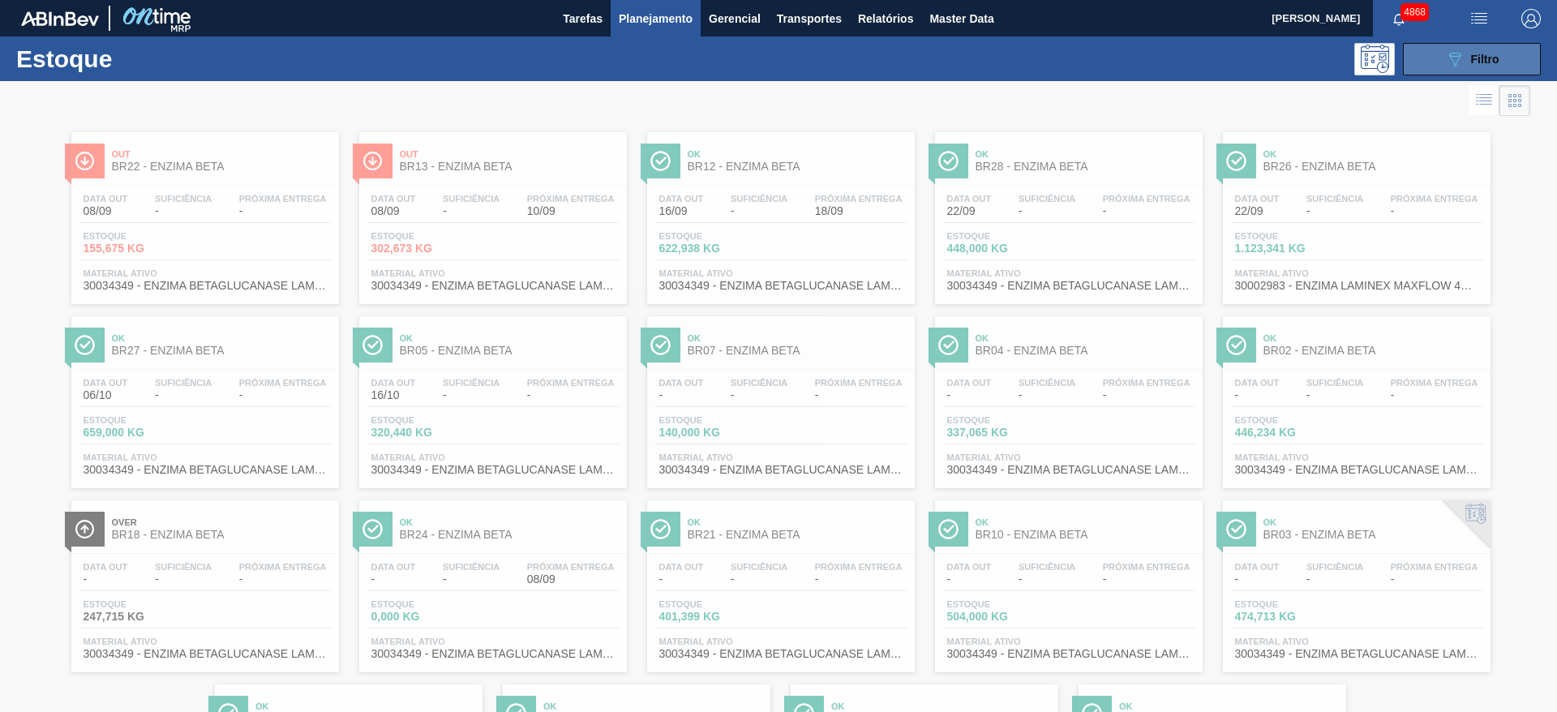
click at [1453, 62] on icon at bounding box center [1455, 60] width 12 height 14
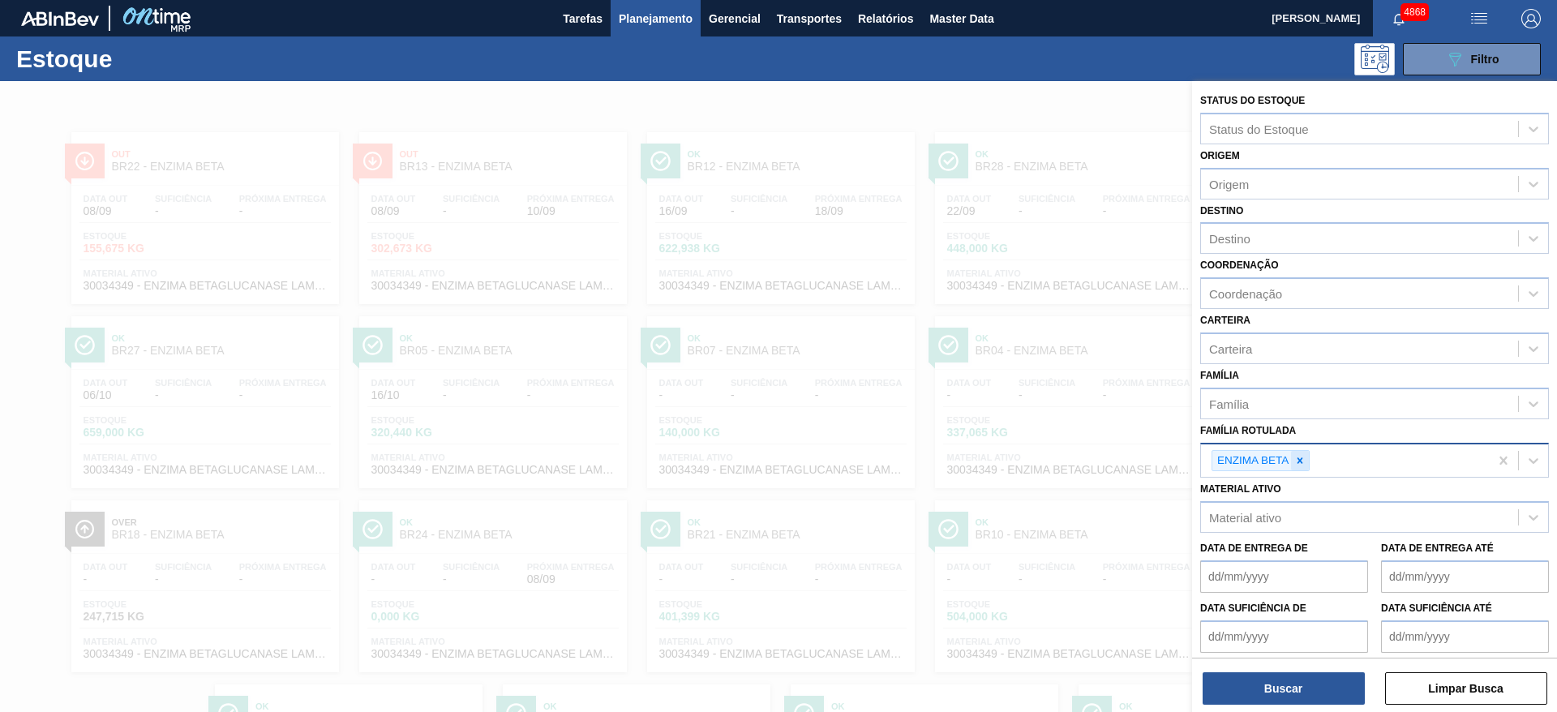
click at [1306, 455] on div at bounding box center [1300, 461] width 18 height 20
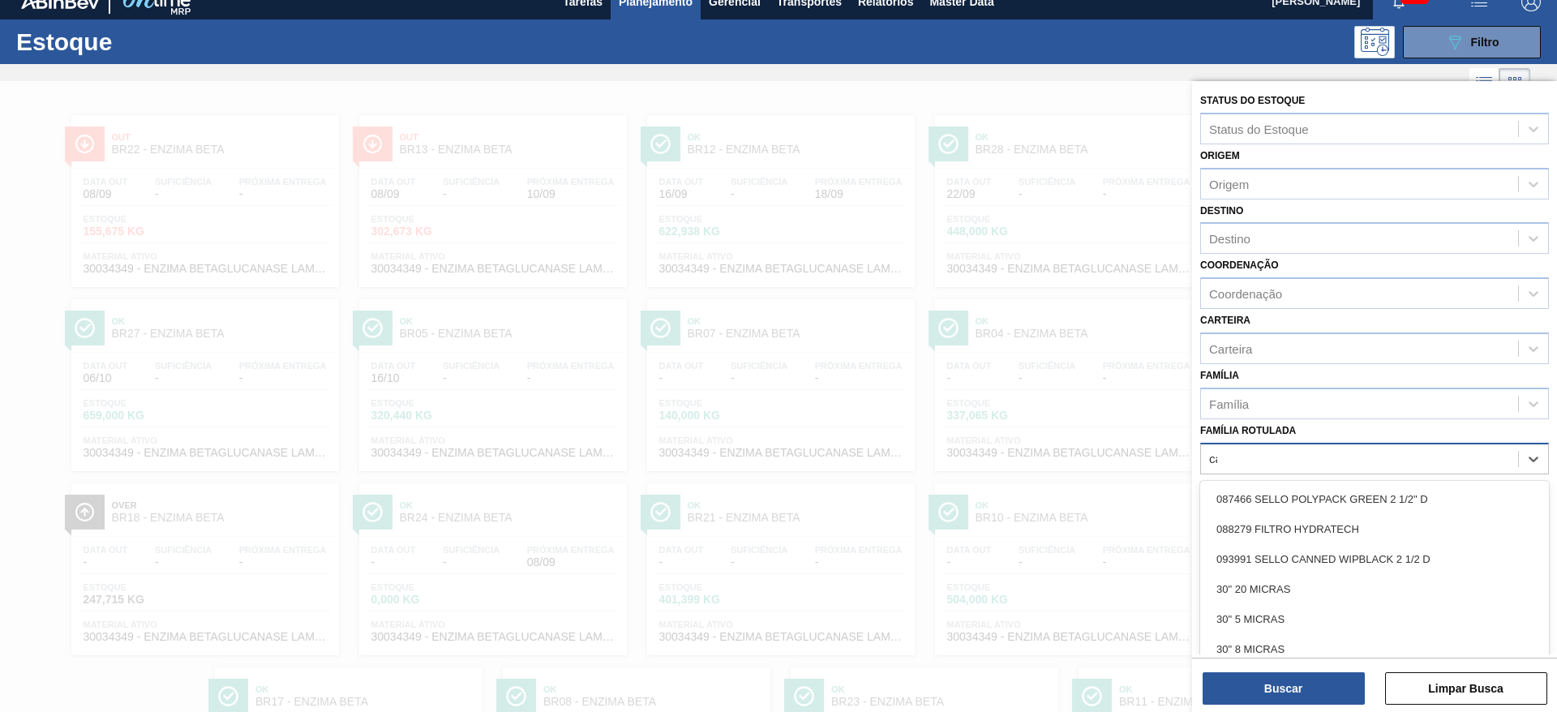
scroll to position [19, 0]
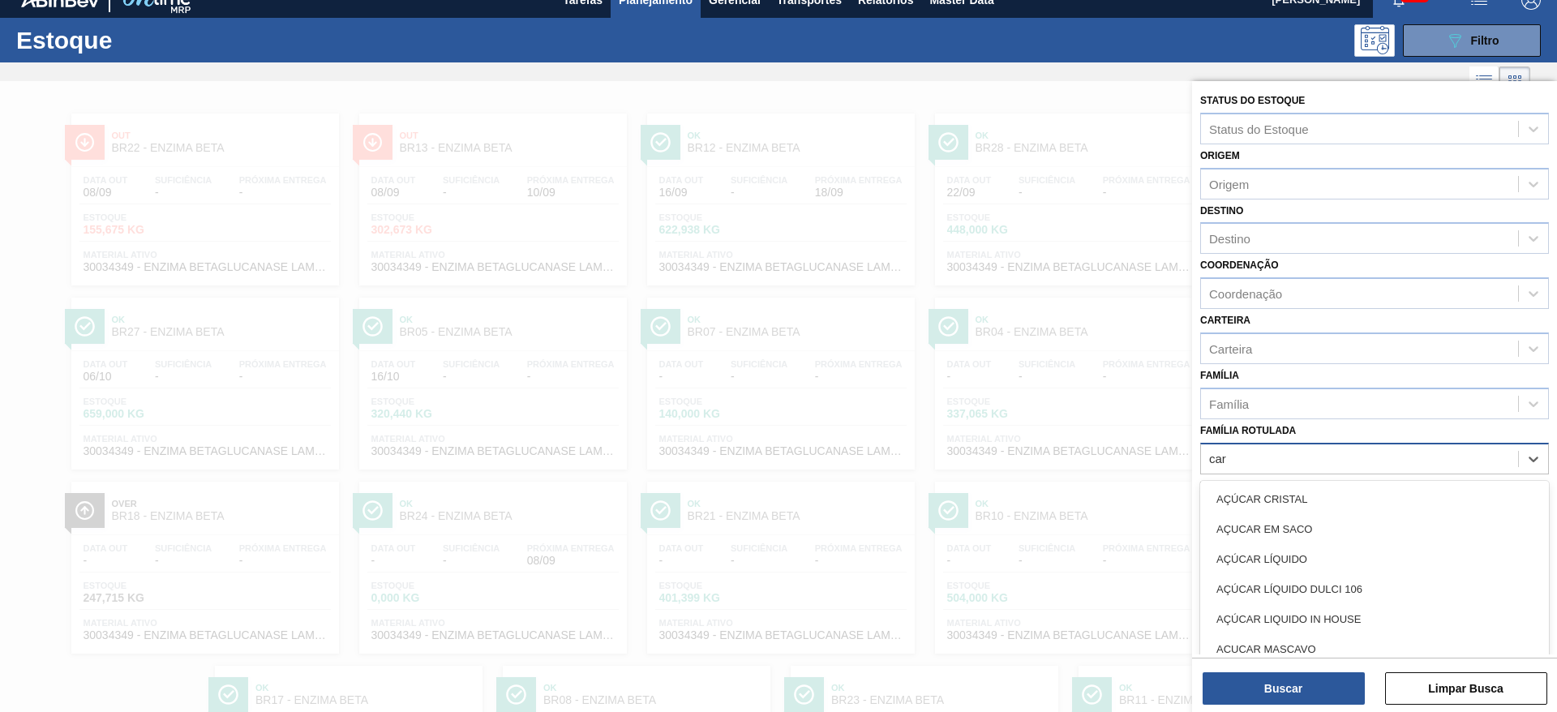
type Rotulada "cara"
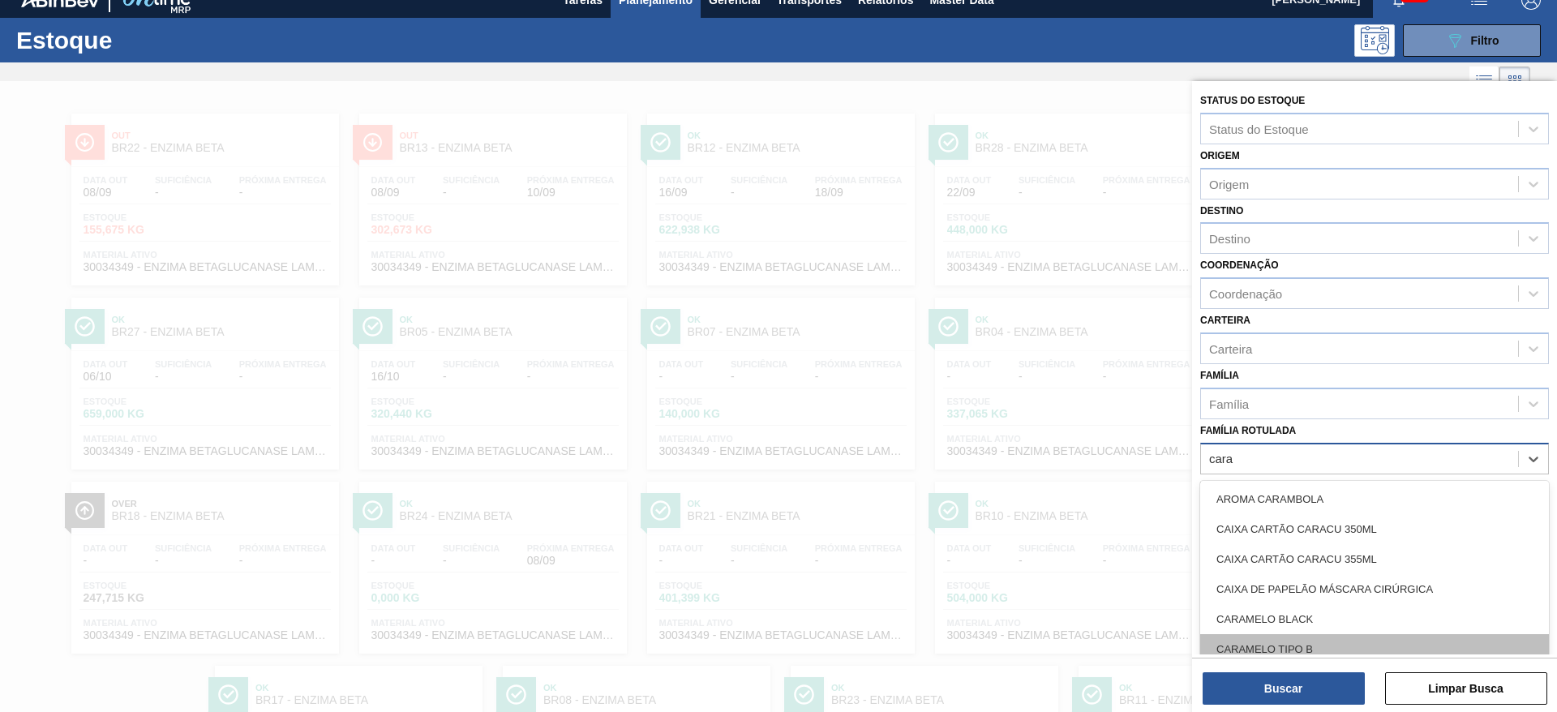
click at [1292, 644] on div "CARAMELO TIPO B" at bounding box center [1374, 649] width 349 height 30
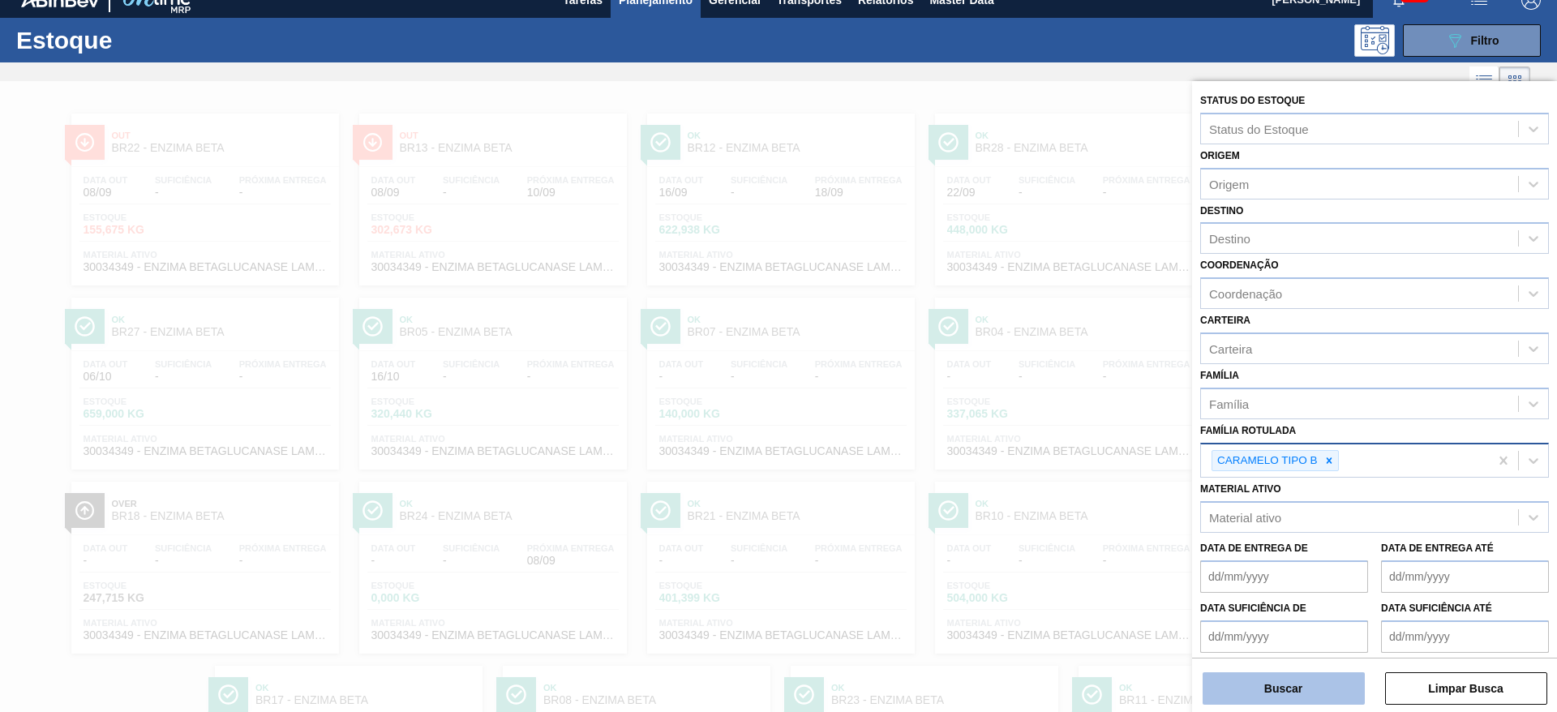
click at [1295, 678] on button "Buscar" at bounding box center [1283, 688] width 162 height 32
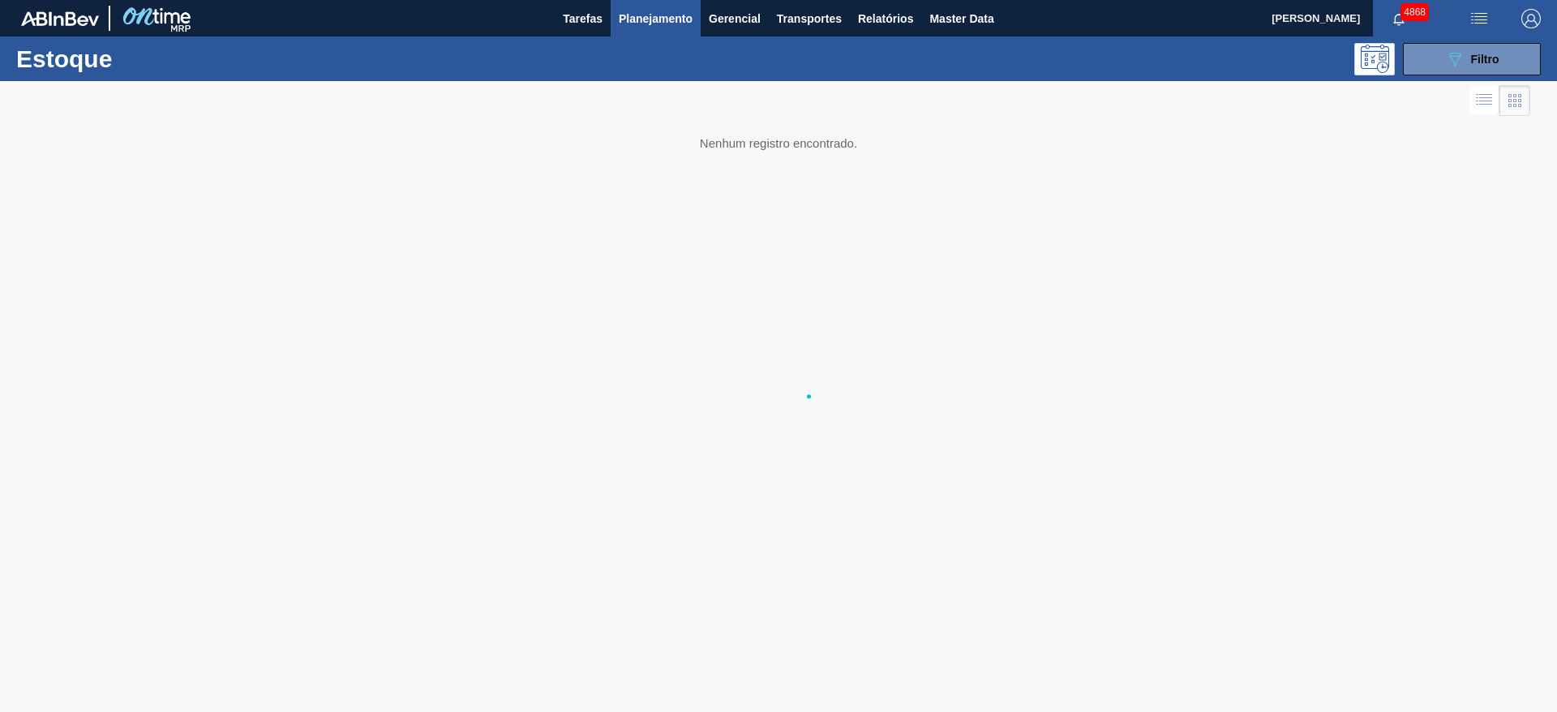
scroll to position [0, 0]
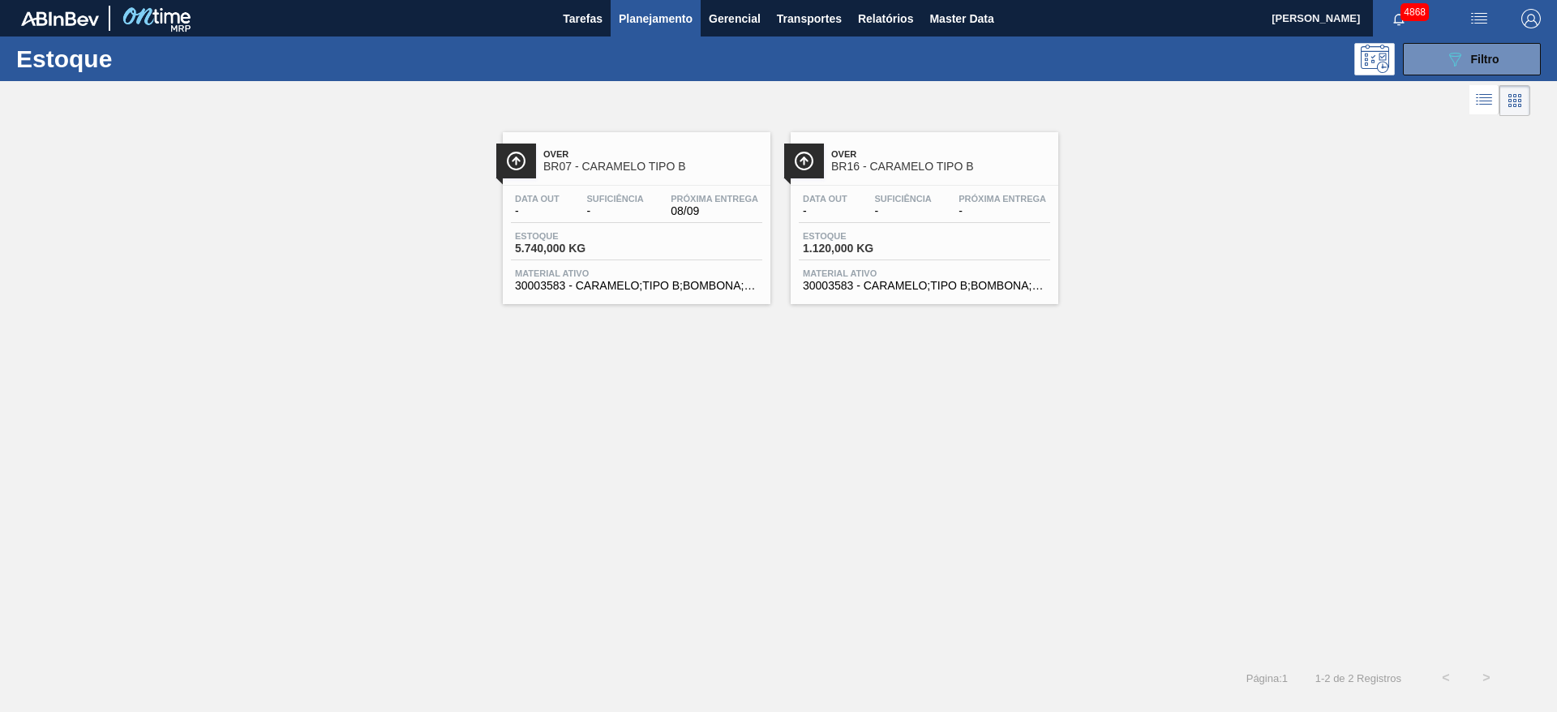
click at [726, 211] on span "08/09" at bounding box center [714, 211] width 88 height 12
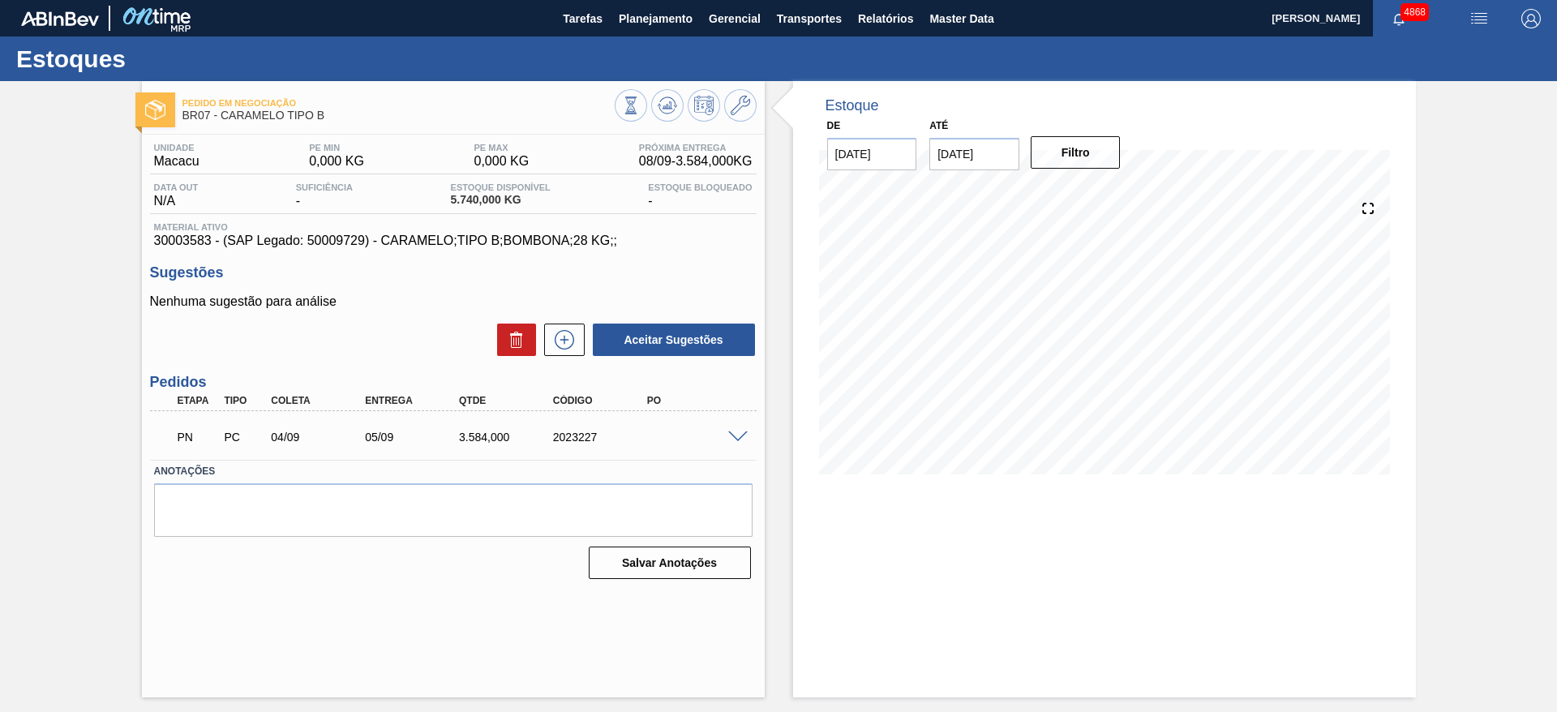
click at [739, 438] on span at bounding box center [737, 437] width 19 height 12
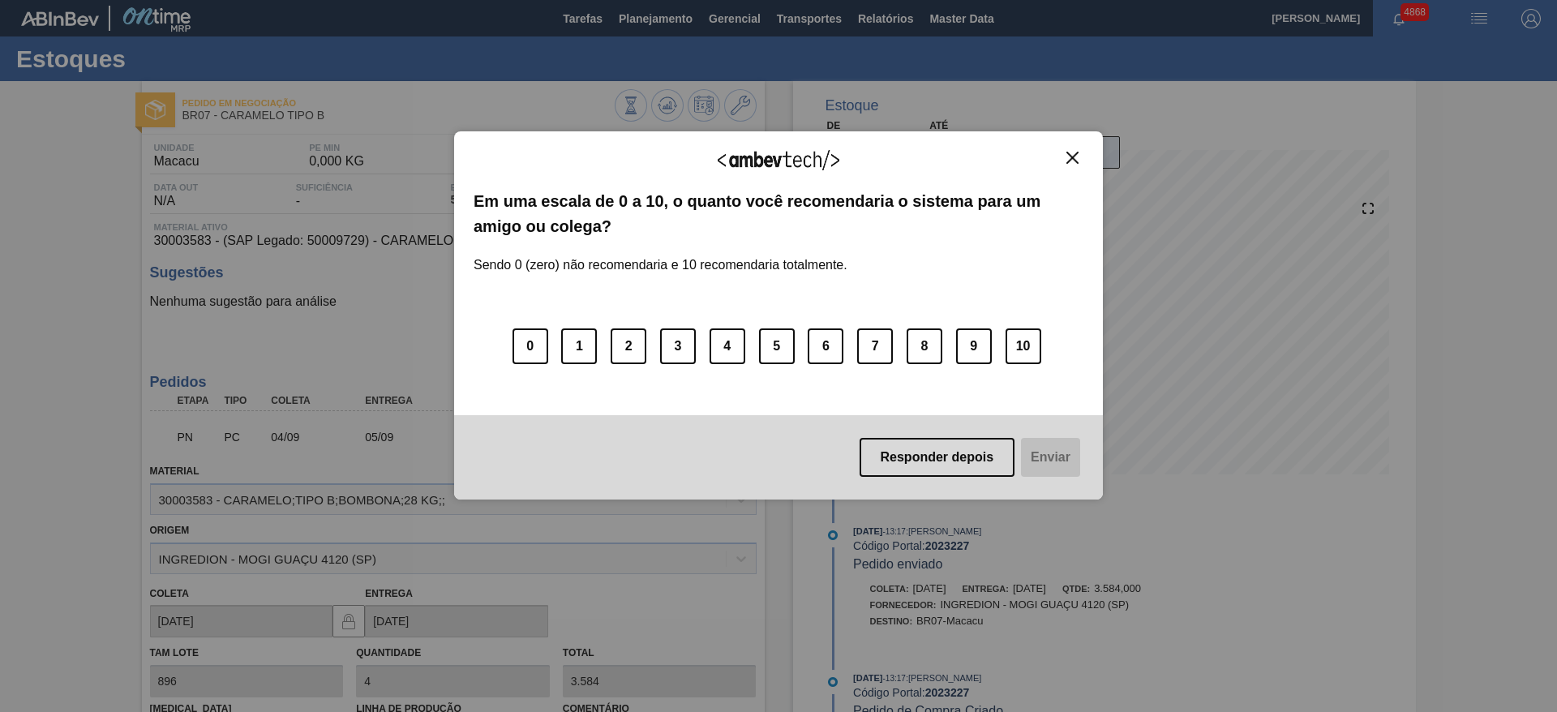
click at [1064, 152] on button "Close" at bounding box center [1072, 158] width 22 height 14
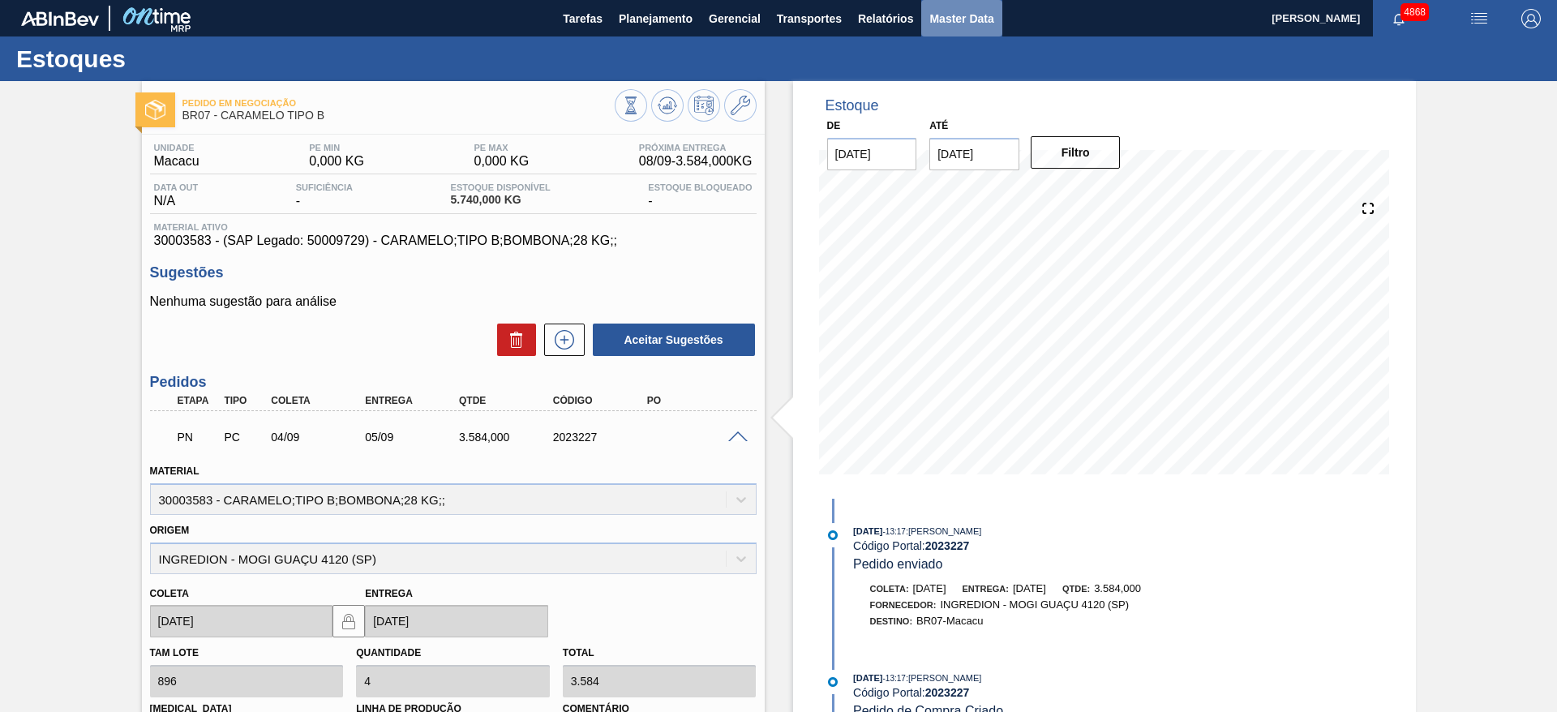
click at [939, 11] on span "Master Data" at bounding box center [961, 18] width 64 height 19
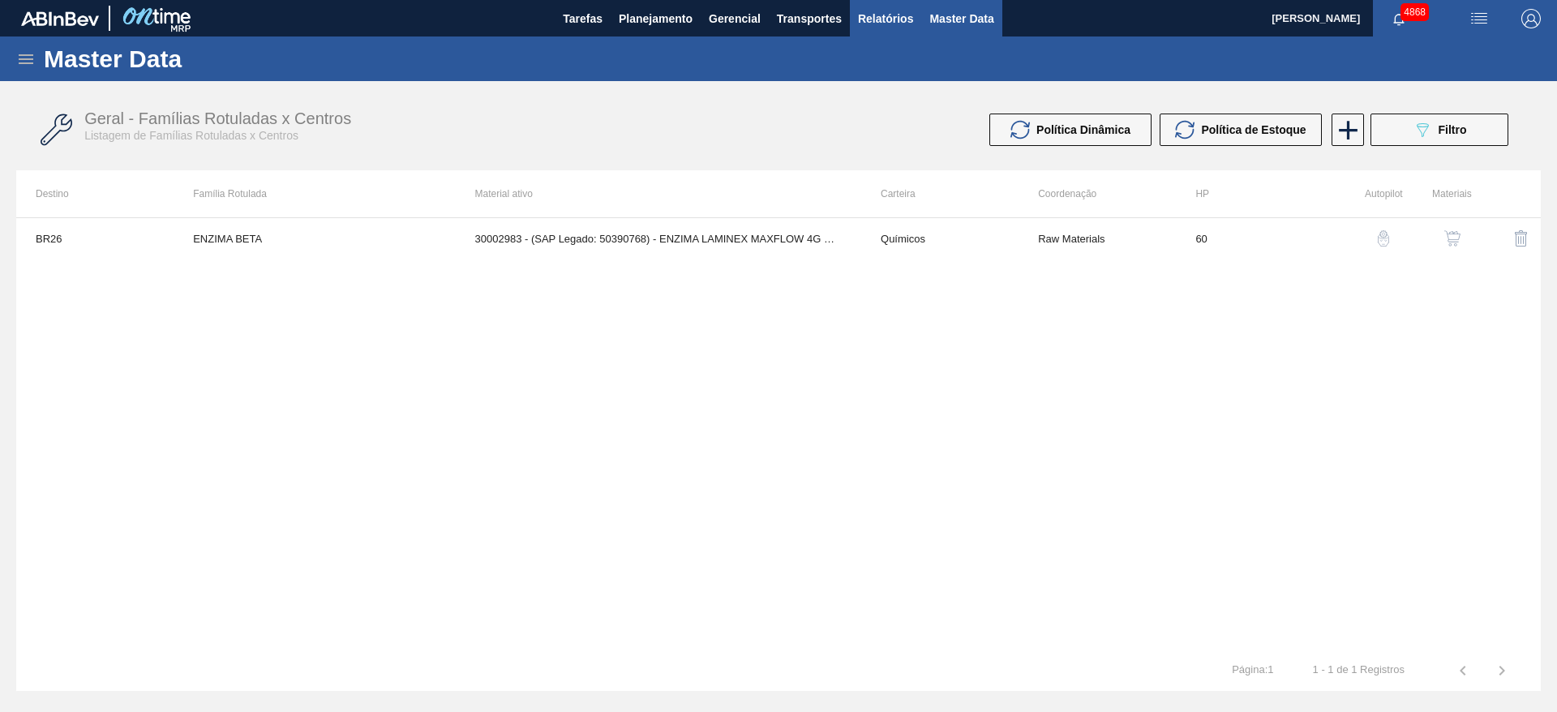
click at [910, 19] on span "Relatórios" at bounding box center [885, 18] width 55 height 19
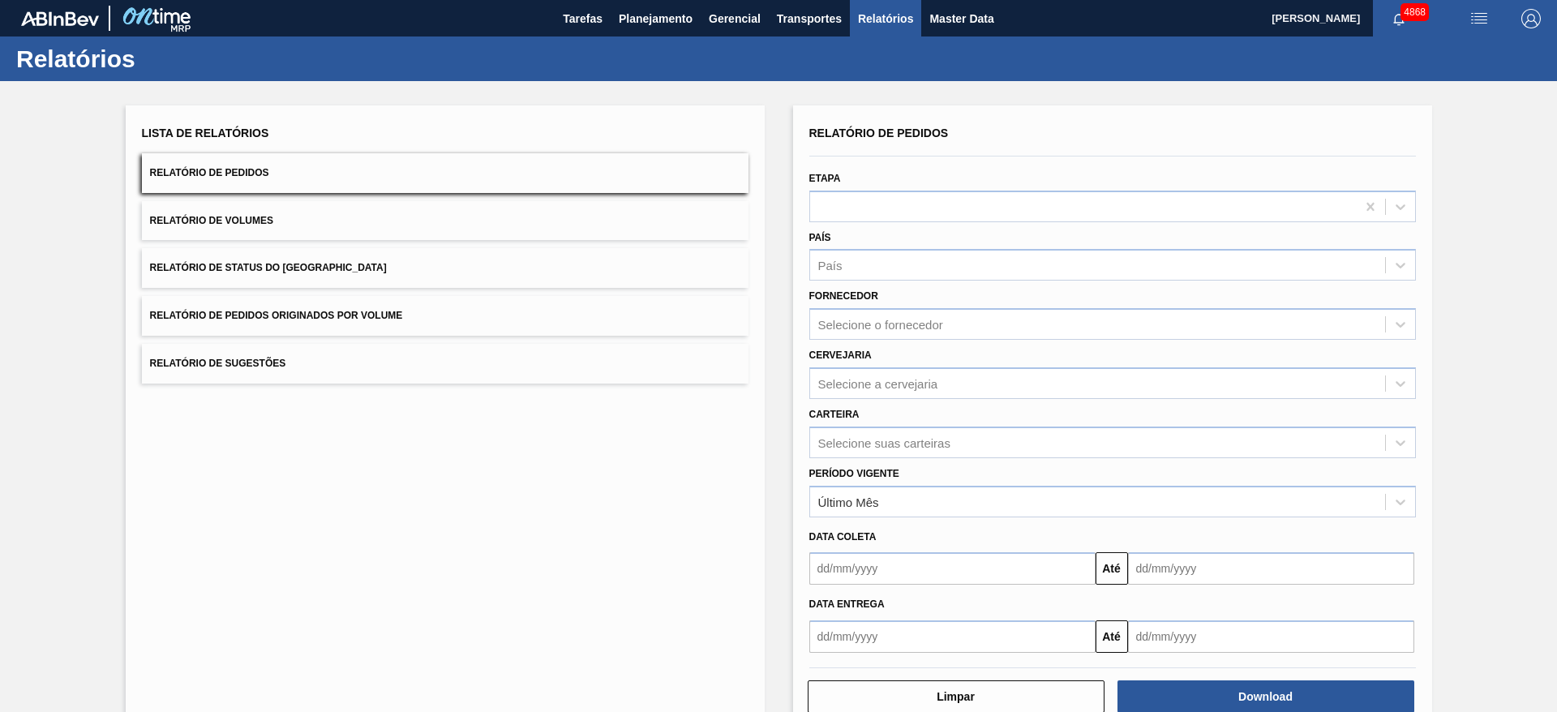
click at [556, 263] on button "Relatório de Status do Estoque" at bounding box center [445, 268] width 606 height 40
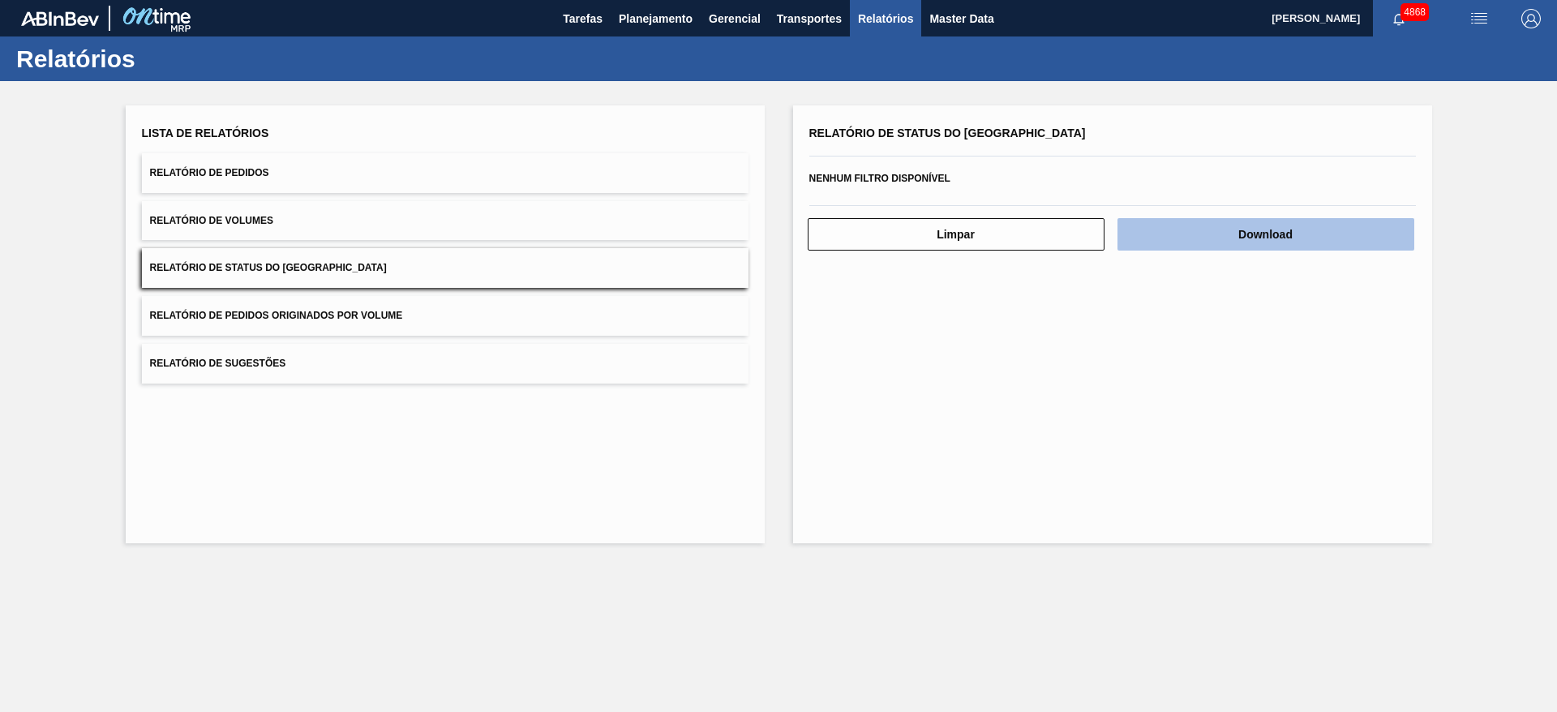
click at [1306, 236] on button "Download" at bounding box center [1265, 234] width 297 height 32
click at [0, 681] on main "Tarefas Planejamento Gerencial Transportes Relatórios Master Data JULIA SILVA D…" at bounding box center [778, 356] width 1557 height 712
